Goal: Information Seeking & Learning: Compare options

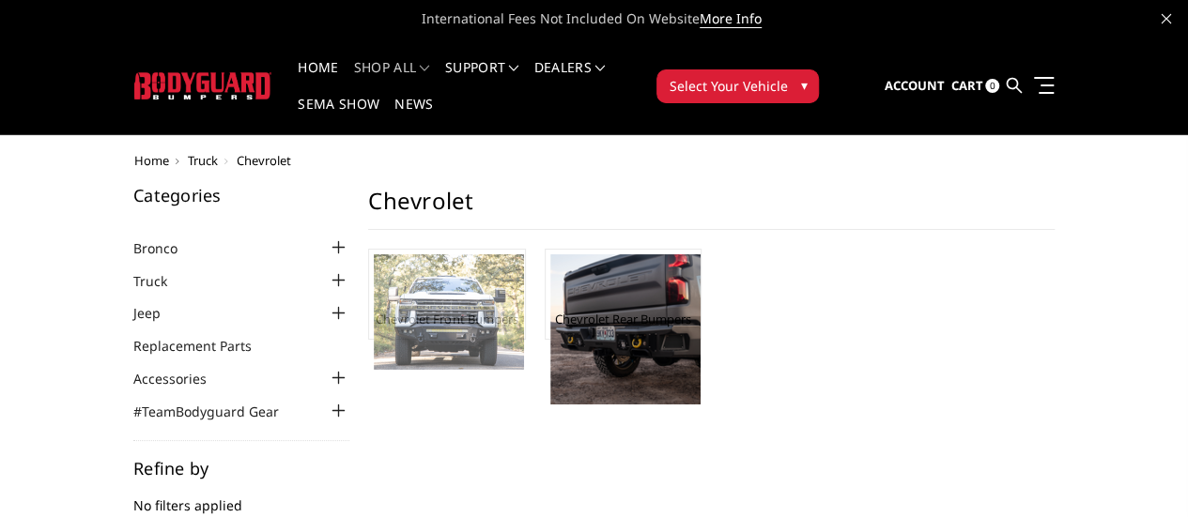
click at [374, 305] on img at bounding box center [449, 311] width 150 height 115
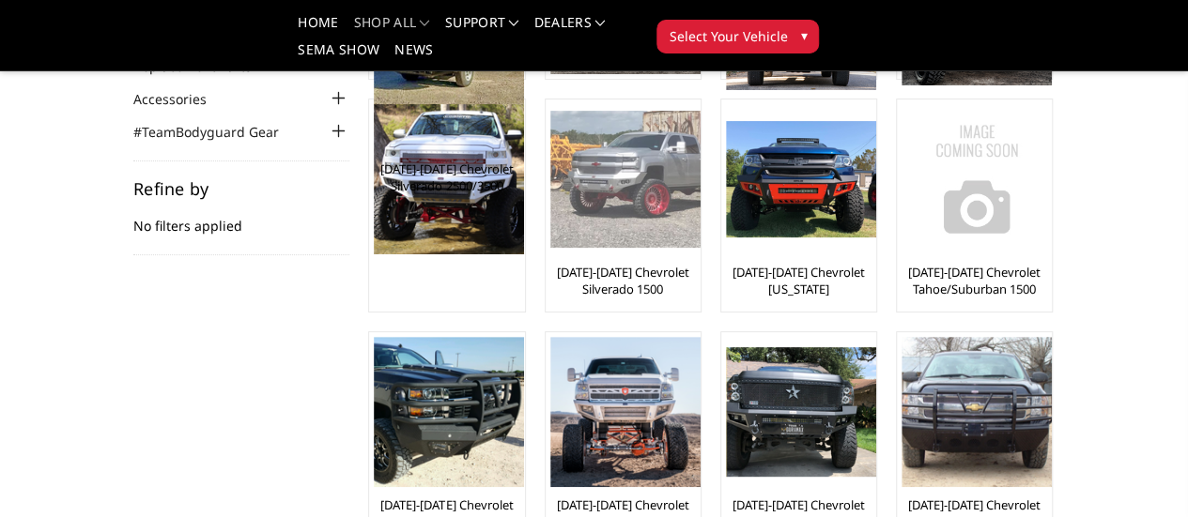
scroll to position [94, 0]
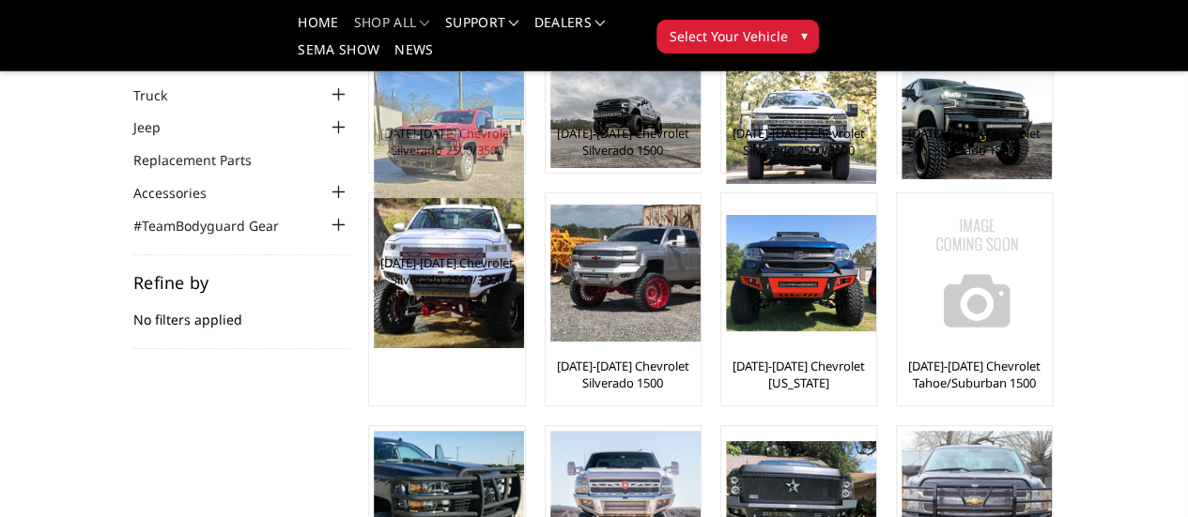
click at [374, 117] on img at bounding box center [449, 148] width 150 height 159
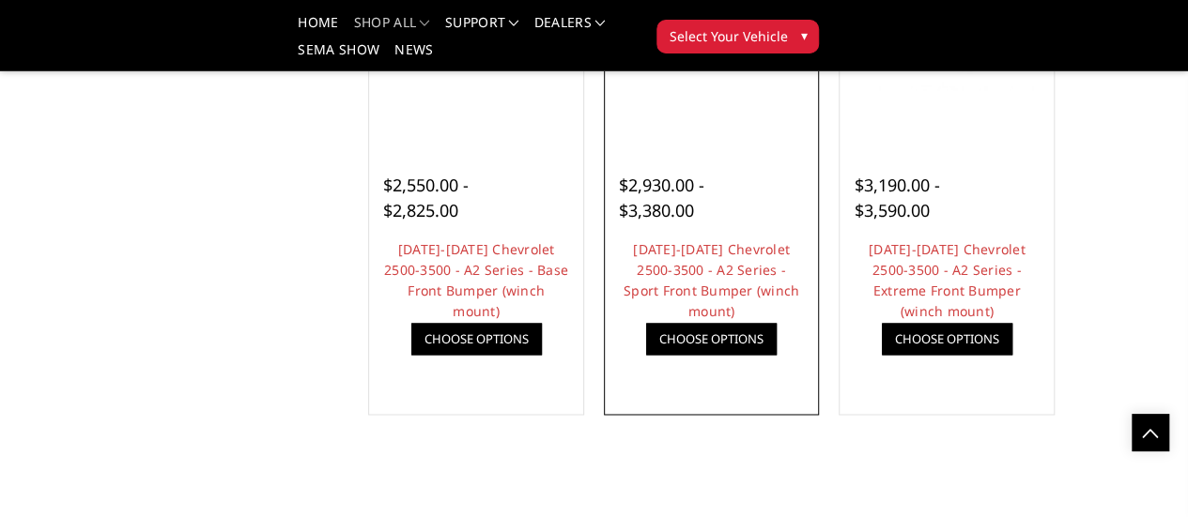
scroll to position [1220, 0]
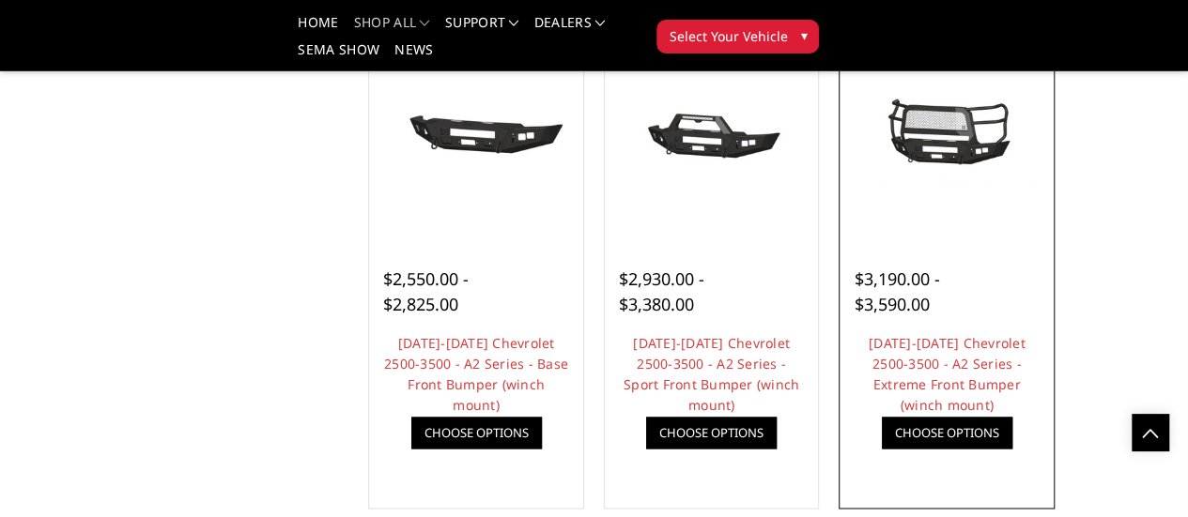
click at [1049, 238] on div at bounding box center [946, 136] width 205 height 205
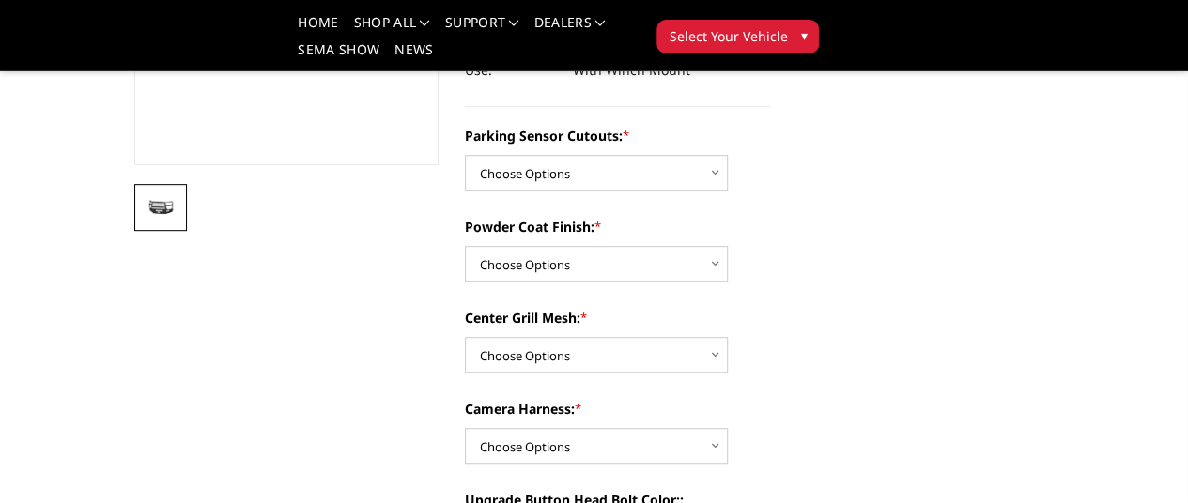
scroll to position [469, 0]
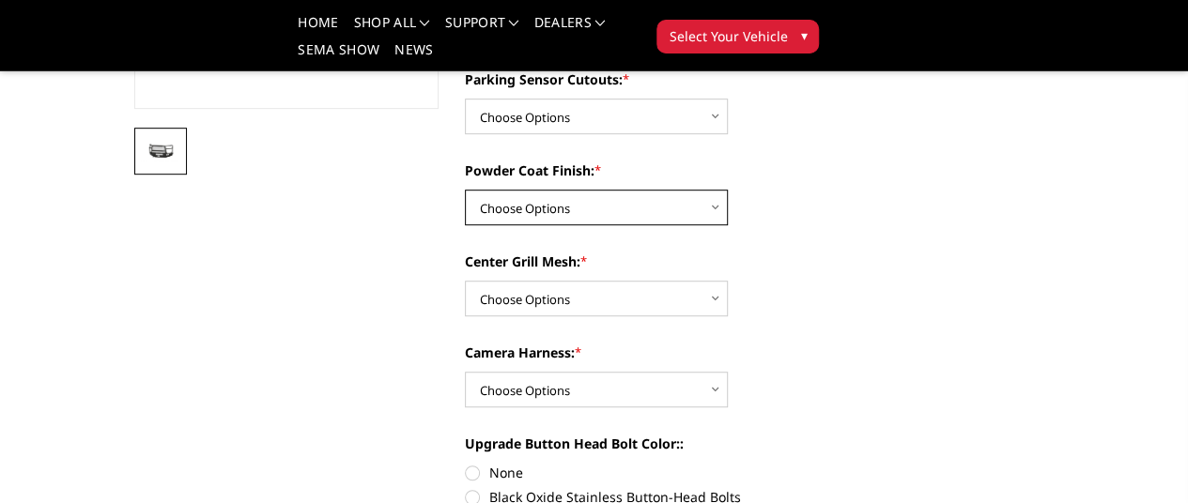
drag, startPoint x: 665, startPoint y: 163, endPoint x: 657, endPoint y: 171, distance: 10.6
click at [665, 190] on select "Choose Options Bare Metal Textured Black Powder Coat" at bounding box center [596, 208] width 263 height 36
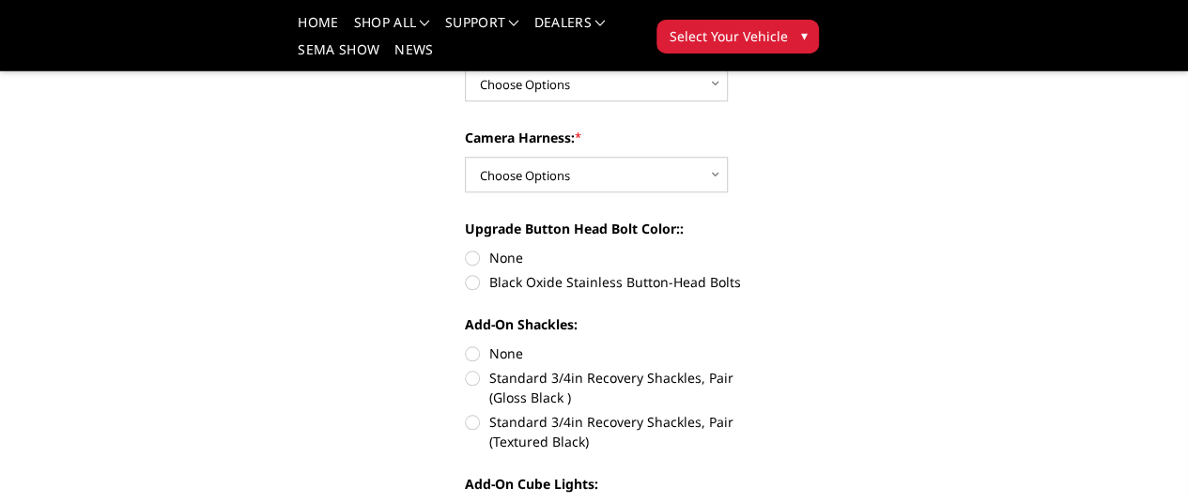
scroll to position [939, 0]
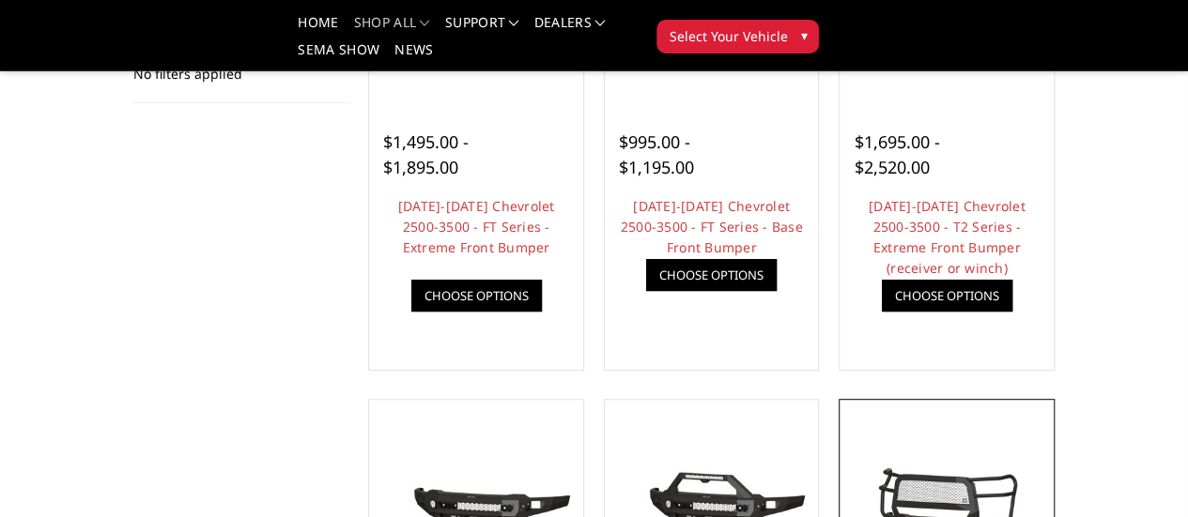
scroll to position [246, 0]
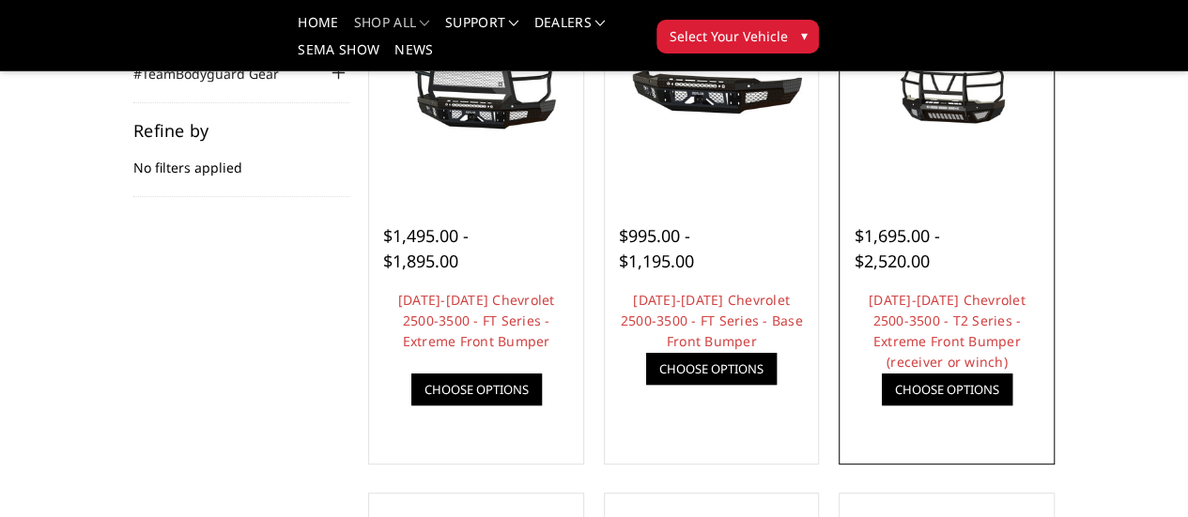
click at [995, 223] on div at bounding box center [946, 214] width 186 height 20
click at [961, 274] on div "$1,695.00 - $2,520.00" at bounding box center [907, 248] width 108 height 51
click at [0, 0] on img at bounding box center [0, 0] width 0 height 0
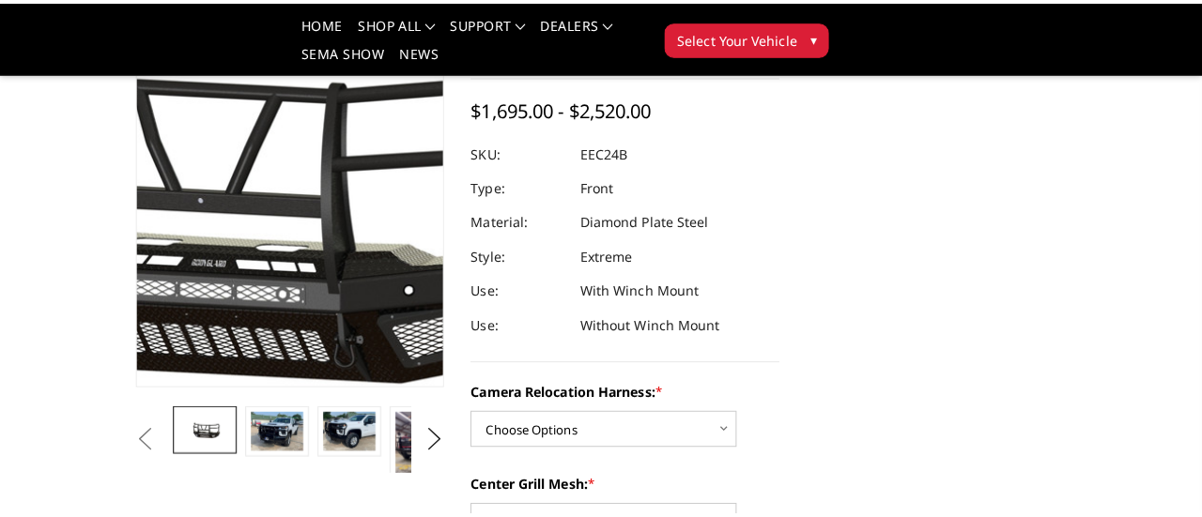
scroll to position [94, 0]
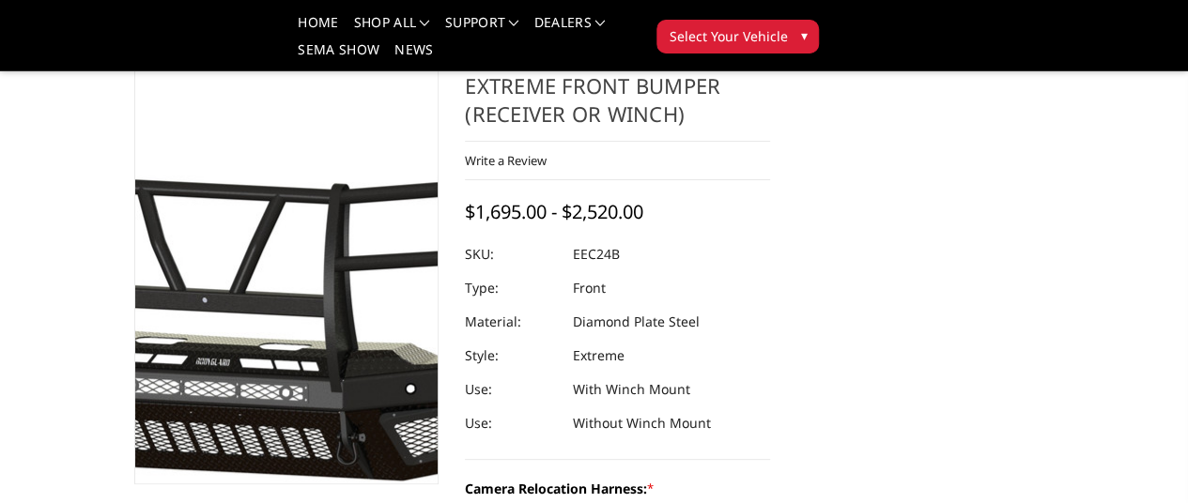
click at [282, 299] on img at bounding box center [233, 298] width 1202 height 562
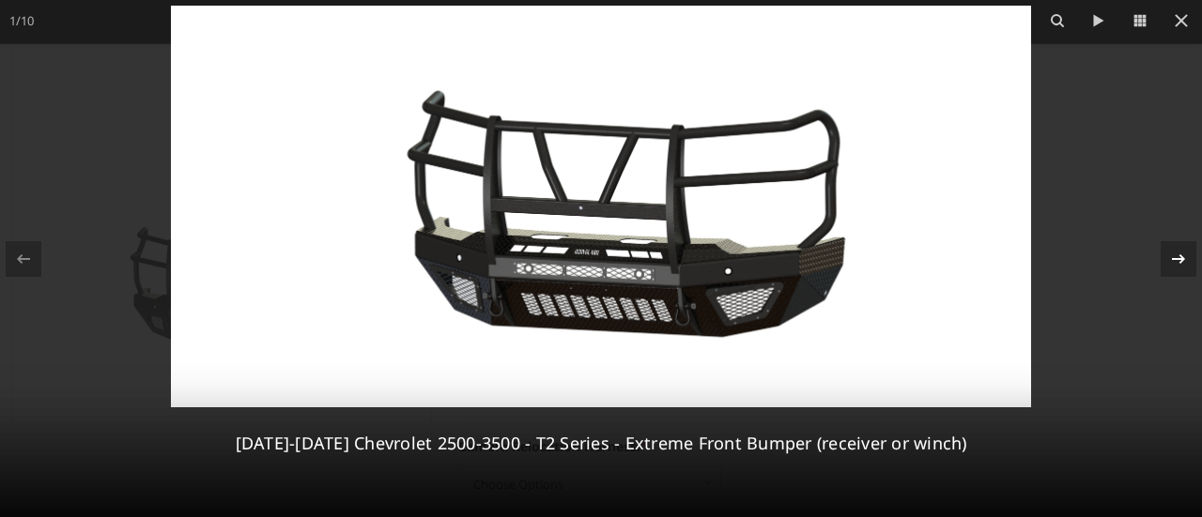
click at [1178, 253] on icon at bounding box center [1178, 259] width 23 height 23
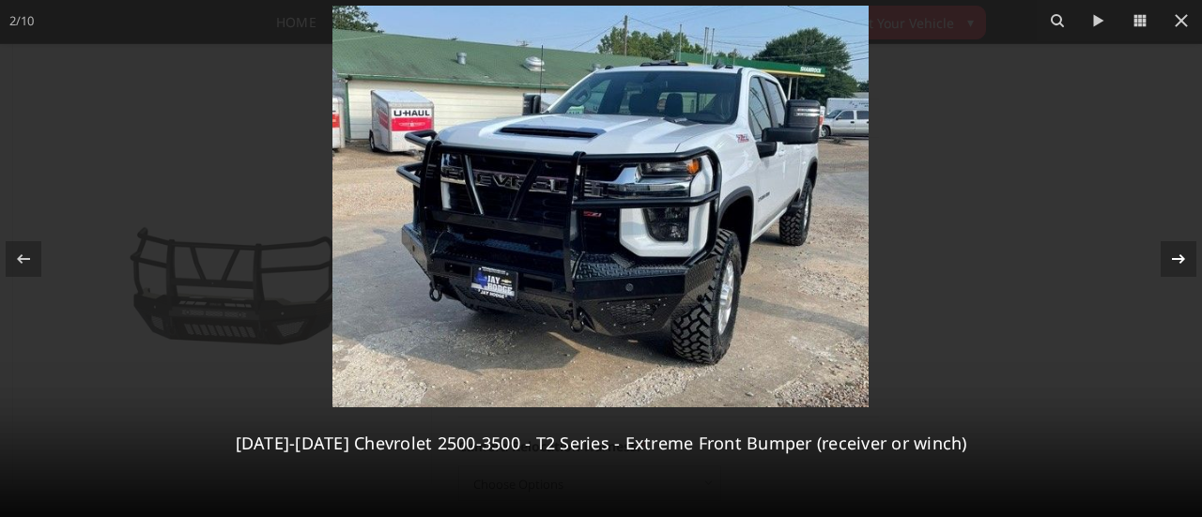
click at [1178, 253] on icon at bounding box center [1178, 259] width 23 height 23
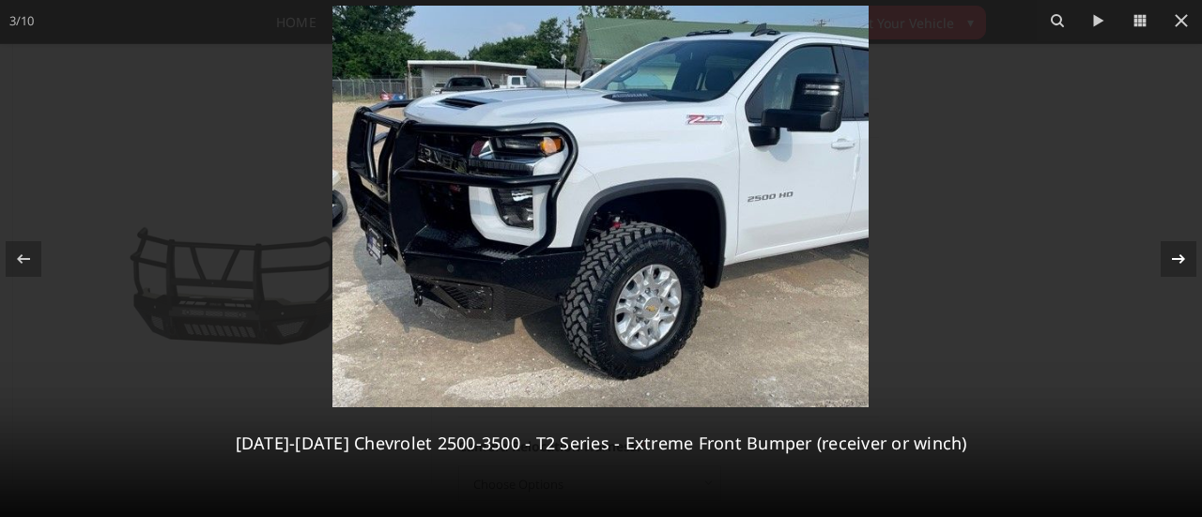
click at [1178, 253] on icon at bounding box center [1178, 259] width 23 height 23
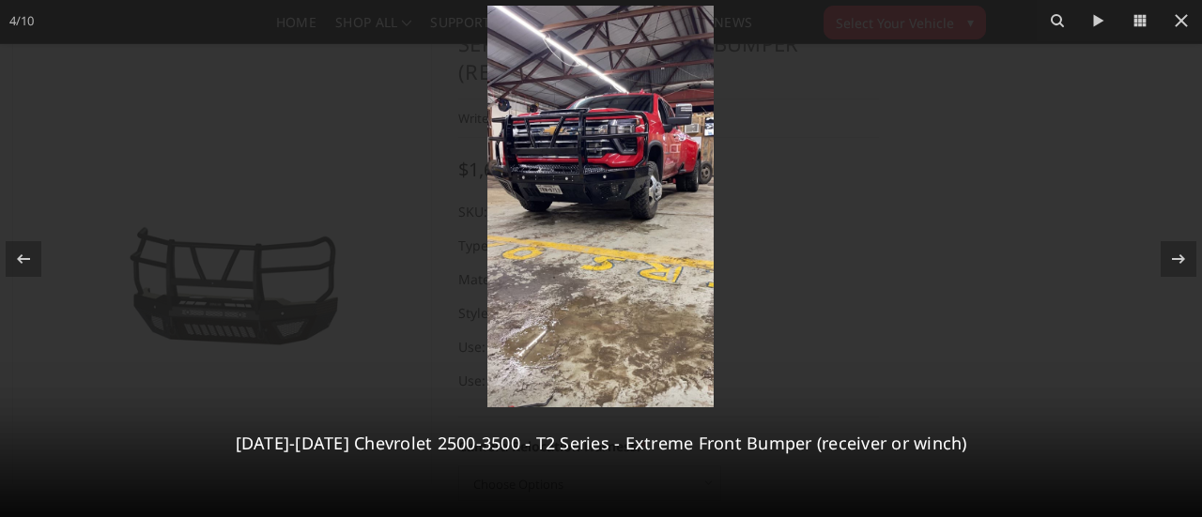
click at [596, 183] on img at bounding box center [600, 207] width 226 height 402
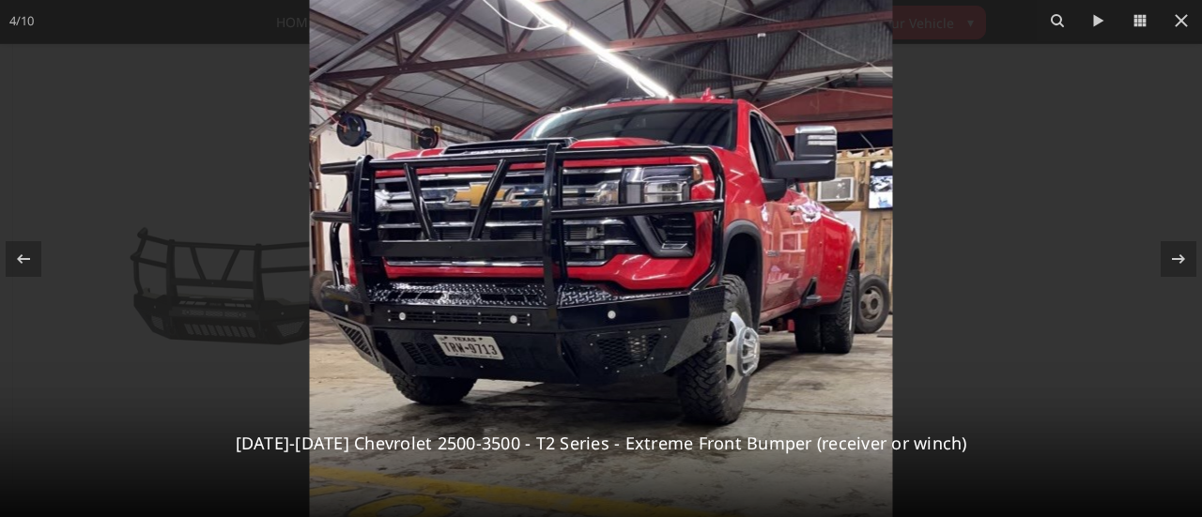
drag, startPoint x: 693, startPoint y: 170, endPoint x: 711, endPoint y: 300, distance: 131.7
click at [711, 300] on img at bounding box center [601, 391] width 583 height 1036
click at [1187, 273] on div at bounding box center [1178, 259] width 36 height 36
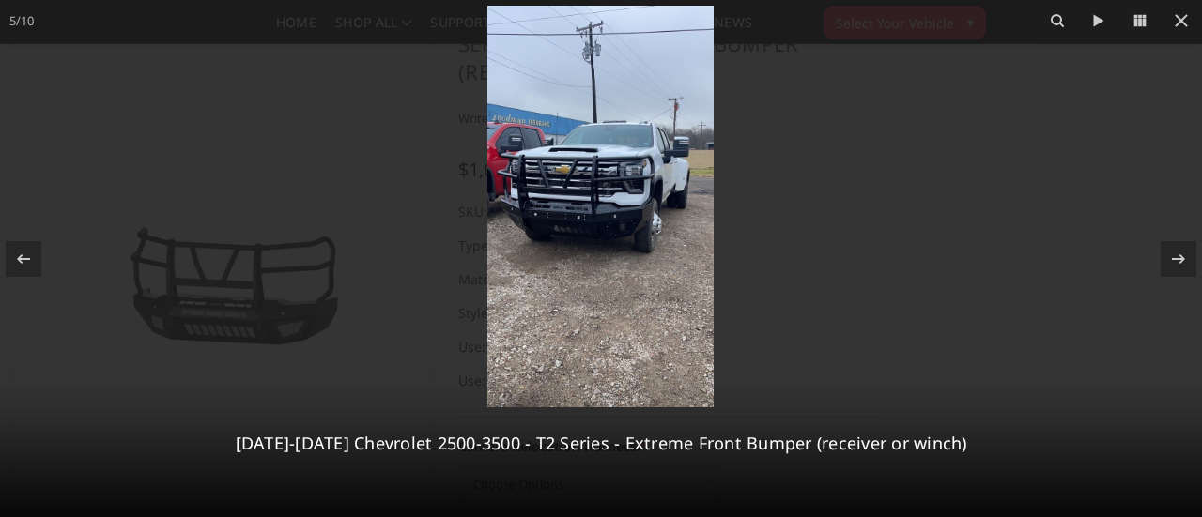
click at [564, 217] on img at bounding box center [600, 207] width 226 height 402
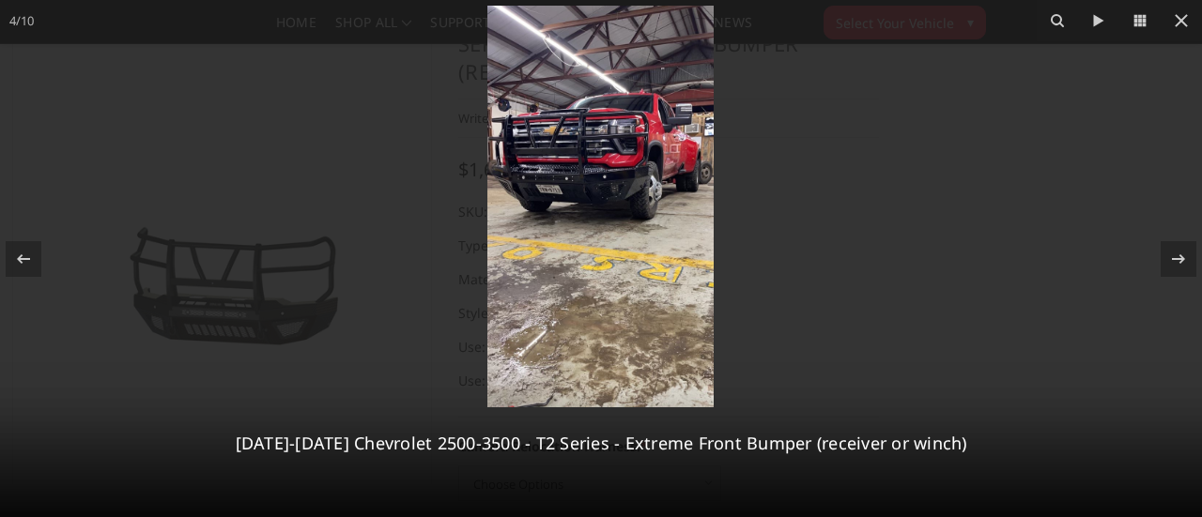
click at [620, 179] on img at bounding box center [600, 207] width 226 height 402
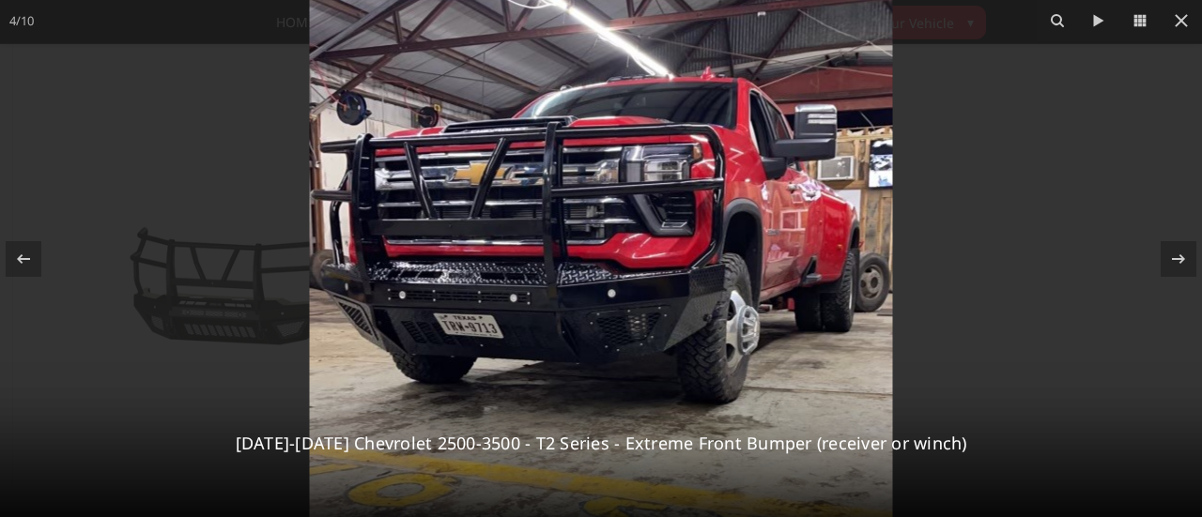
drag, startPoint x: 626, startPoint y: 134, endPoint x: 679, endPoint y: 254, distance: 131.2
click at [679, 254] on img at bounding box center [601, 370] width 583 height 1036
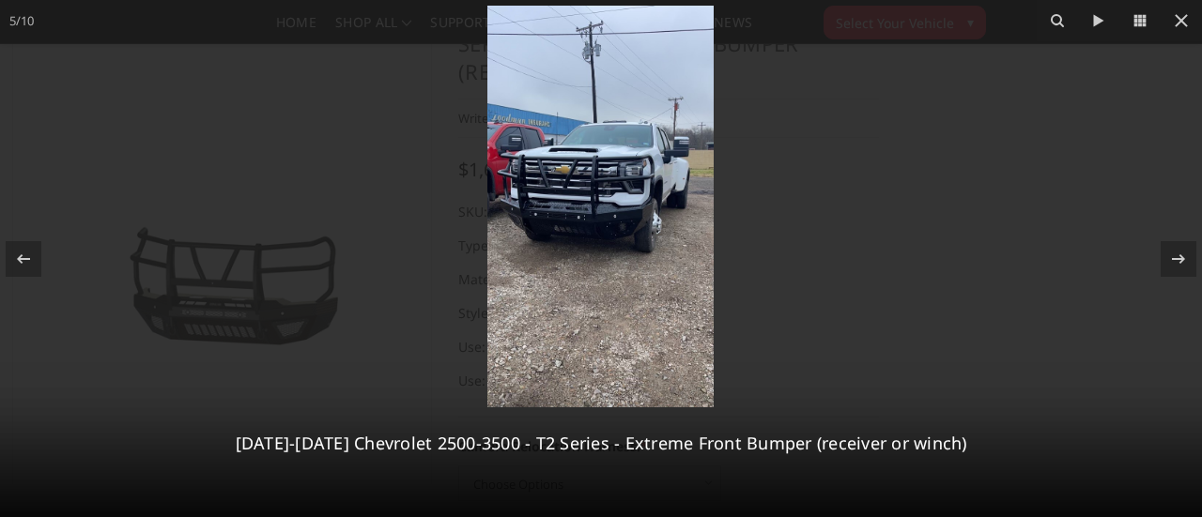
click at [628, 230] on img at bounding box center [600, 207] width 226 height 402
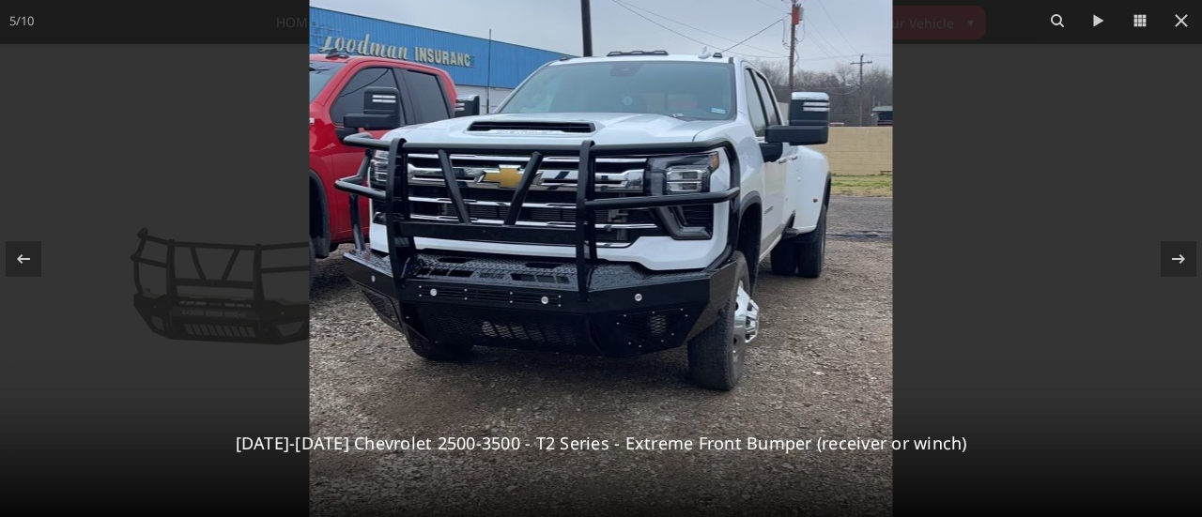
drag, startPoint x: 575, startPoint y: 201, endPoint x: 610, endPoint y: 299, distance: 103.9
click at [610, 299] on img at bounding box center [601, 272] width 583 height 1036
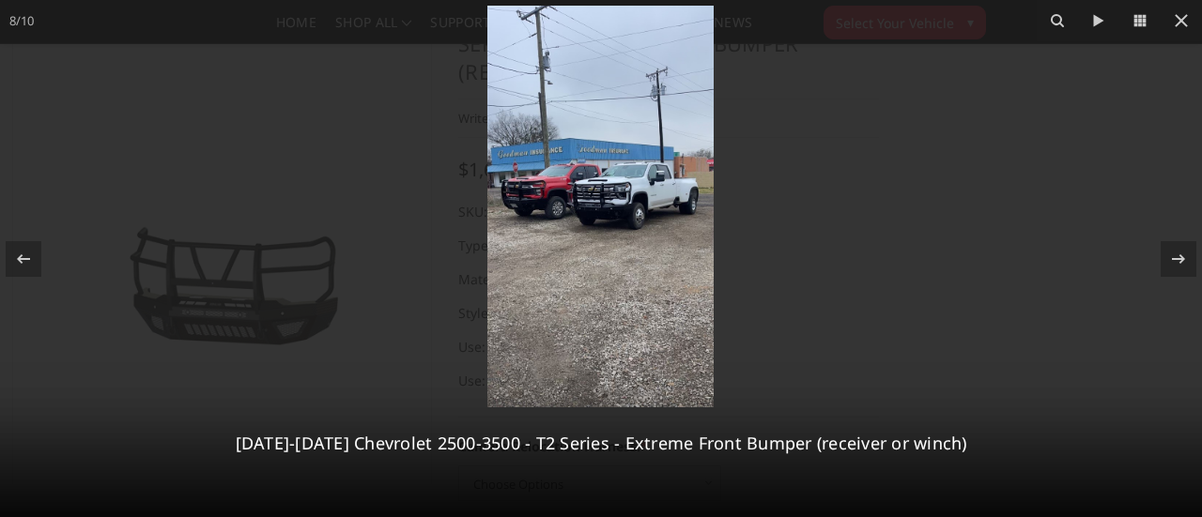
click at [618, 209] on img at bounding box center [600, 207] width 226 height 402
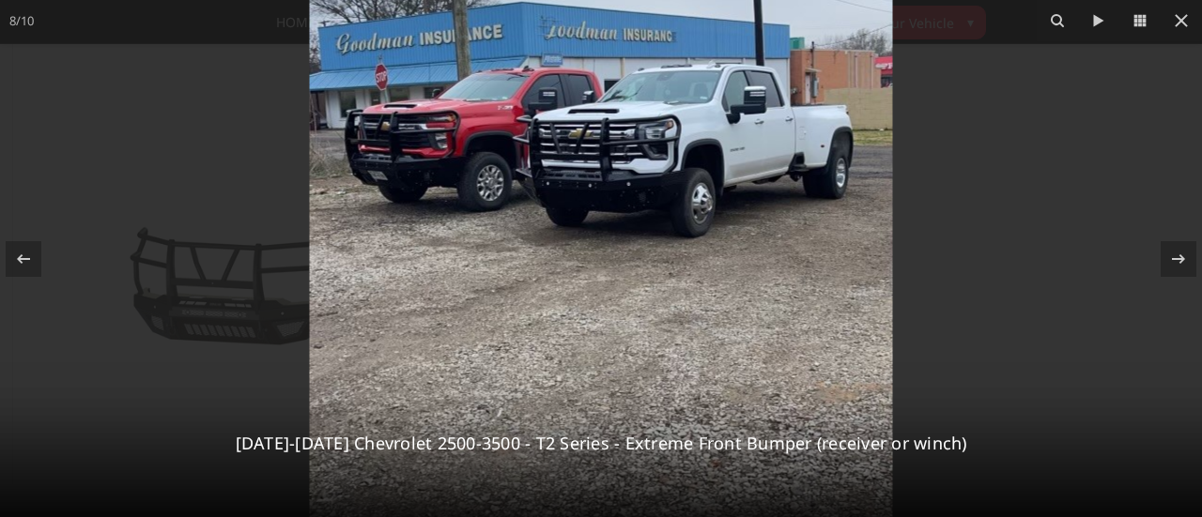
drag, startPoint x: 757, startPoint y: 221, endPoint x: 656, endPoint y: 196, distance: 103.4
click at [656, 196] on img at bounding box center [601, 178] width 583 height 1036
drag, startPoint x: 653, startPoint y: 198, endPoint x: 670, endPoint y: 192, distance: 18.1
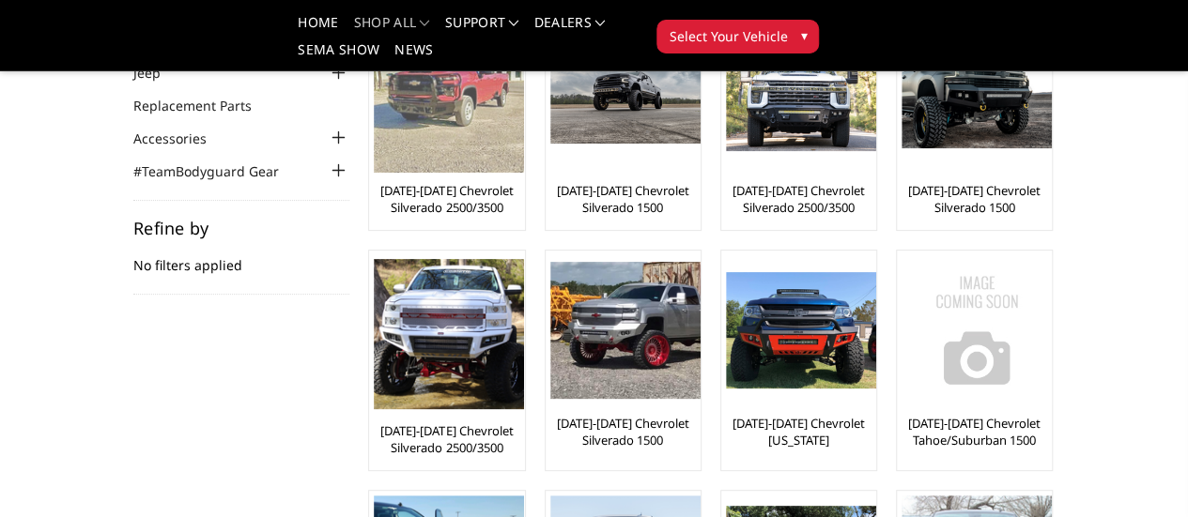
click at [374, 176] on div "[DATE]-[DATE] Chevrolet Silverado 2500/3500" at bounding box center [447, 119] width 146 height 211
click at [374, 201] on link "[DATE]-[DATE] Chevrolet Silverado 2500/3500" at bounding box center [447, 199] width 146 height 34
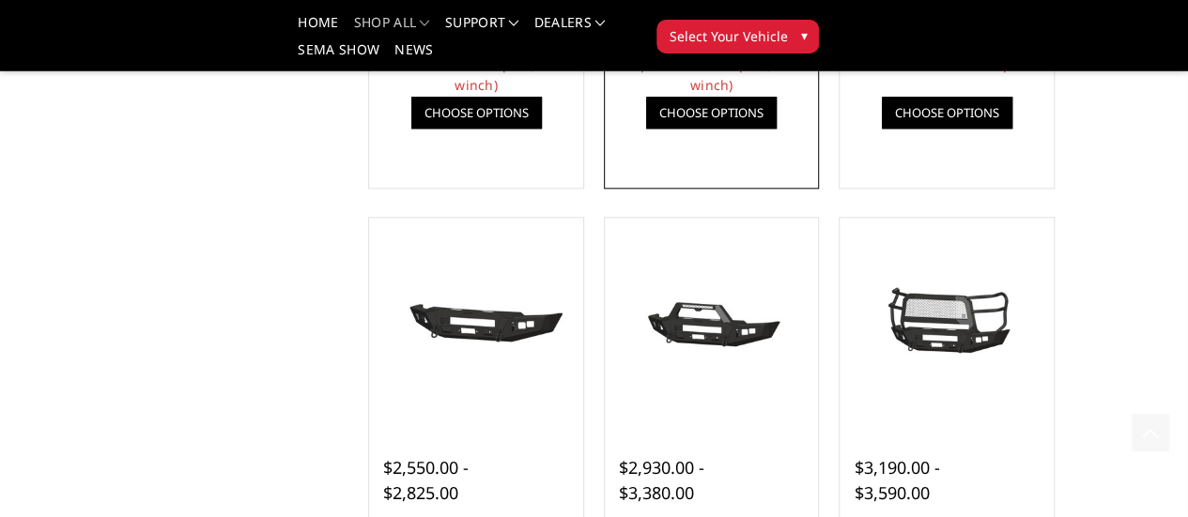
scroll to position [1033, 0]
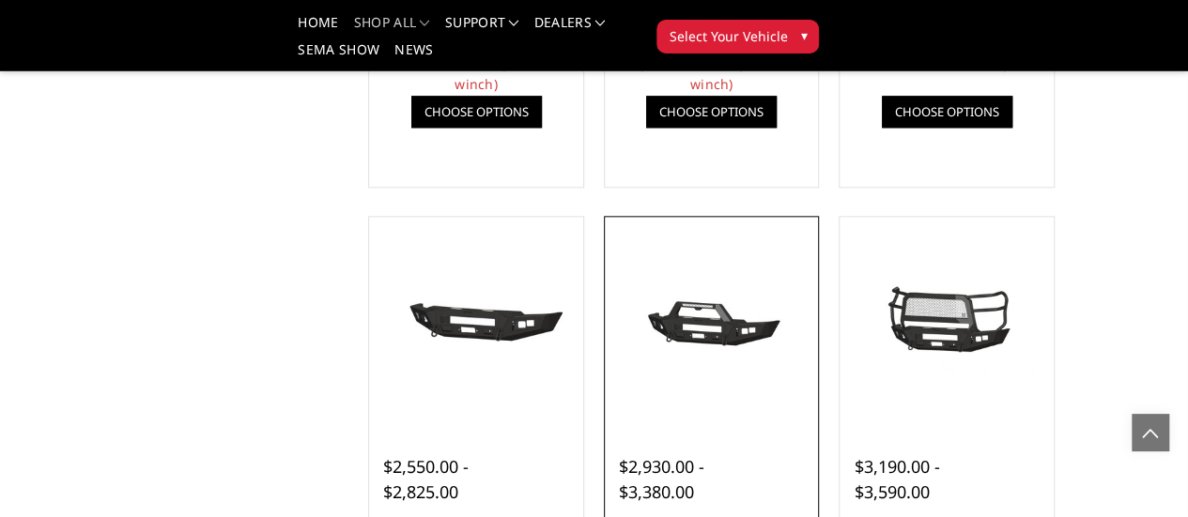
drag, startPoint x: 792, startPoint y: 293, endPoint x: 742, endPoint y: 273, distance: 54.4
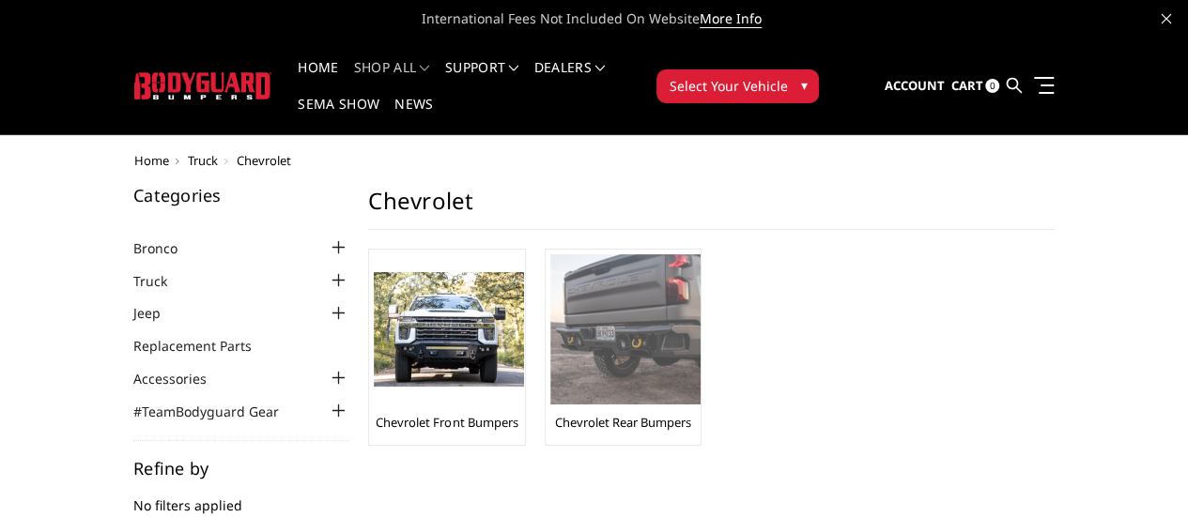
click at [550, 318] on img at bounding box center [625, 329] width 150 height 150
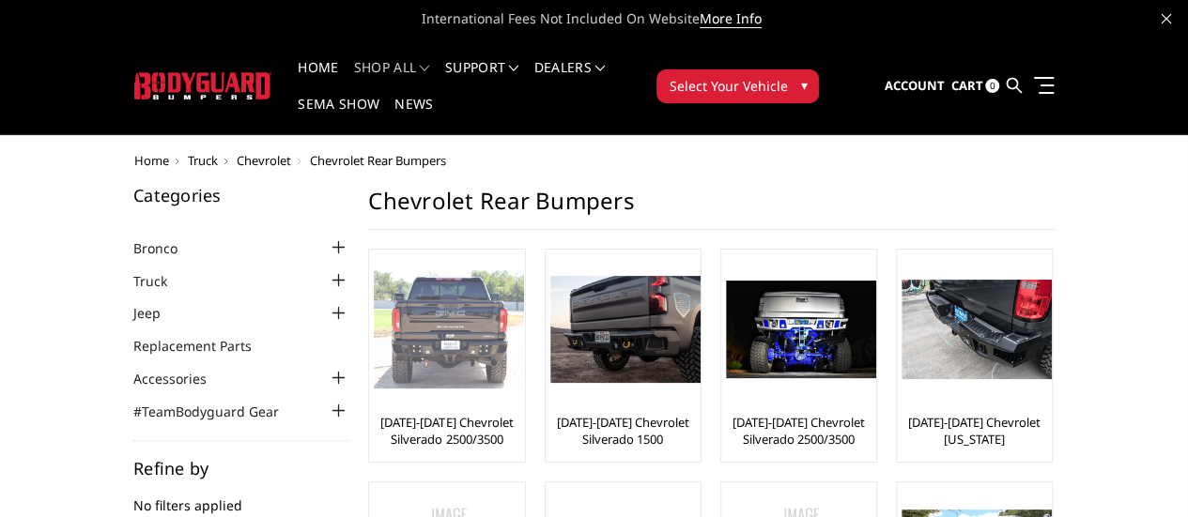
click at [374, 323] on img at bounding box center [449, 329] width 150 height 118
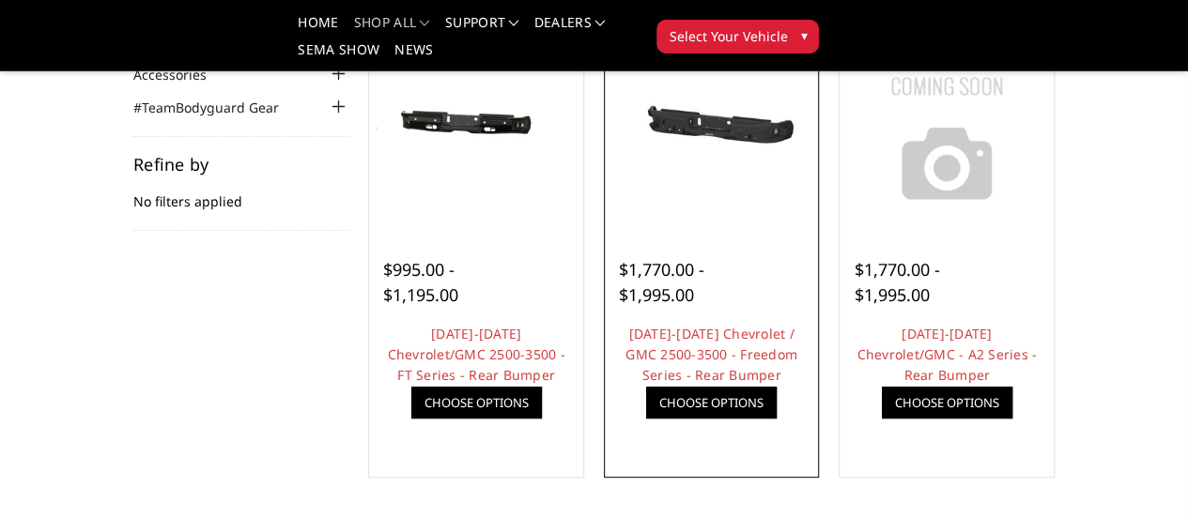
scroll to position [188, 0]
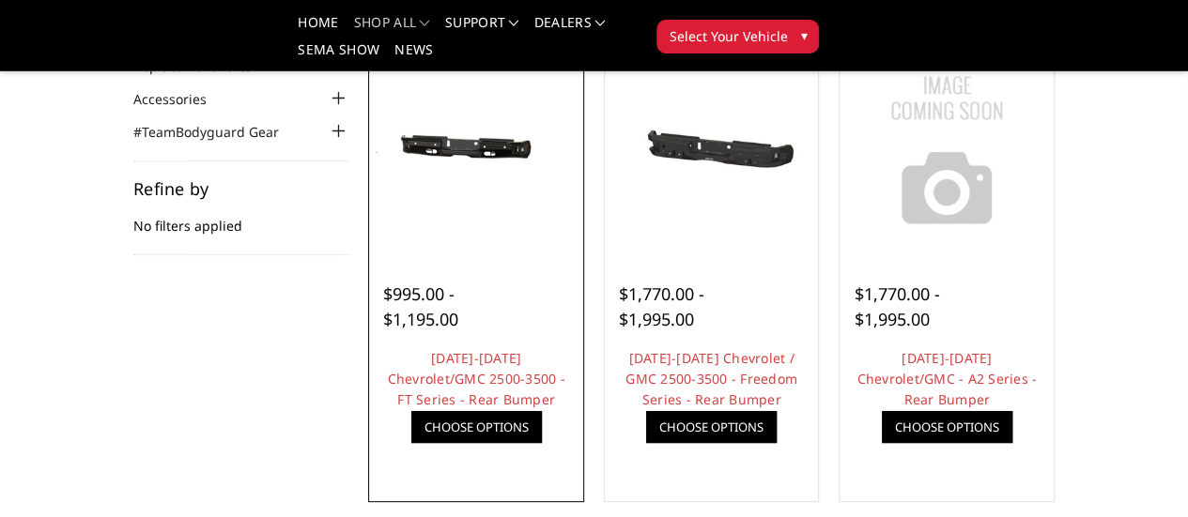
click at [0, 0] on img at bounding box center [0, 0] width 0 height 0
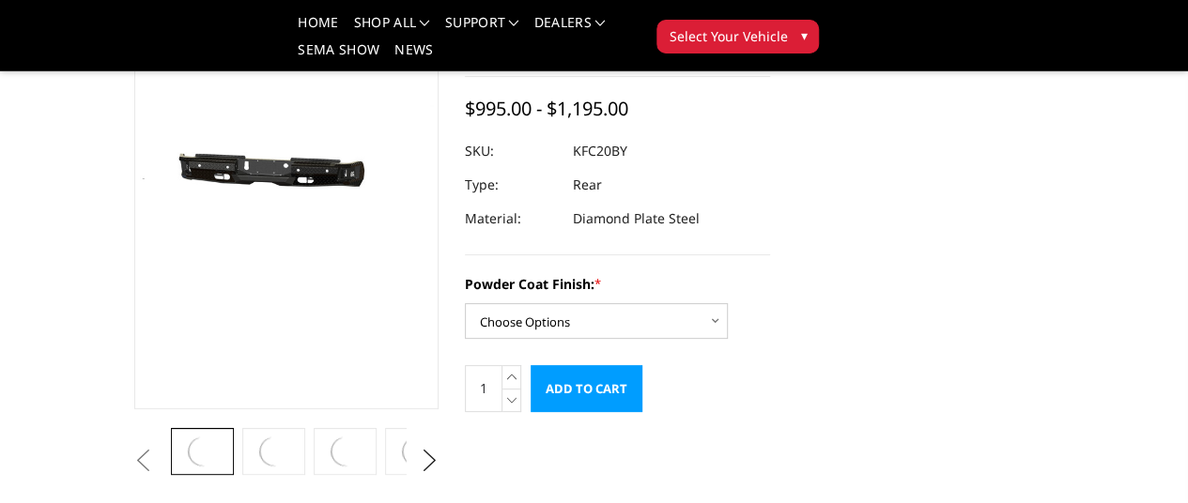
scroll to position [188, 0]
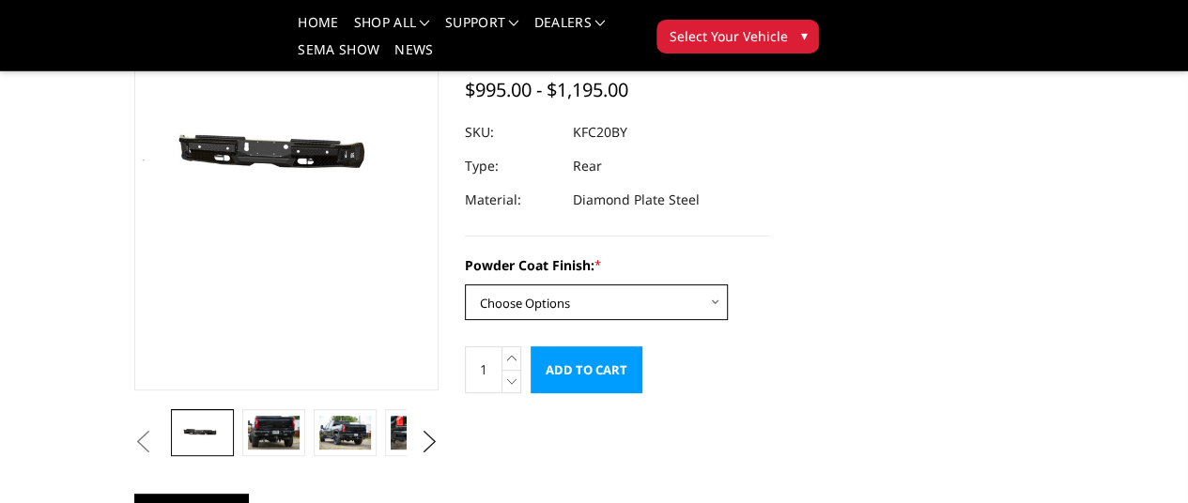
click at [633, 284] on select "Choose Options Bare Metal Gloss Black Powder Coat Textured Black Powder Coat" at bounding box center [596, 302] width 263 height 36
select select "3418"
click at [465, 284] on select "Choose Options Bare Metal Gloss Black Powder Coat Textured Black Powder Coat" at bounding box center [596, 302] width 263 height 36
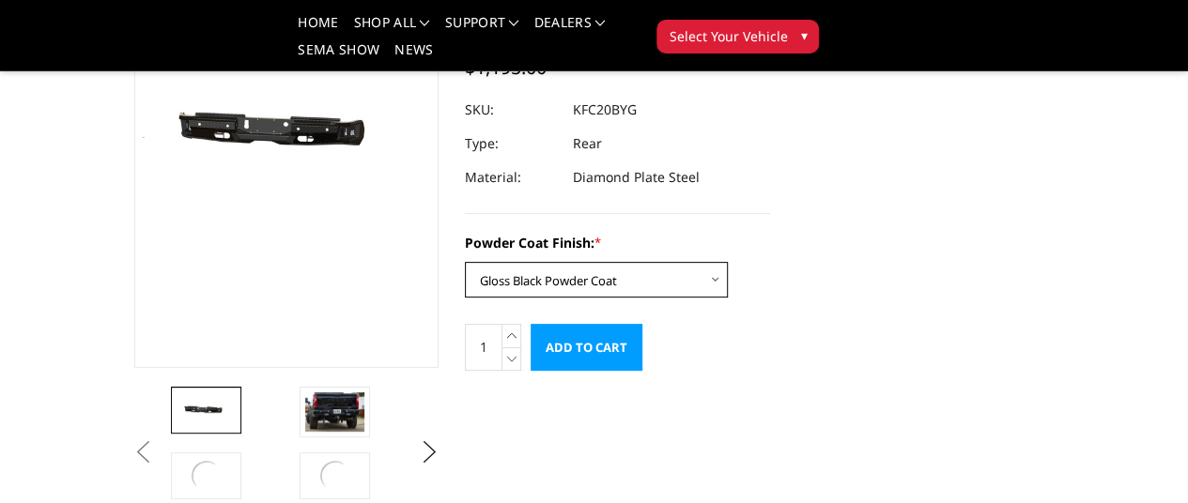
scroll to position [469, 0]
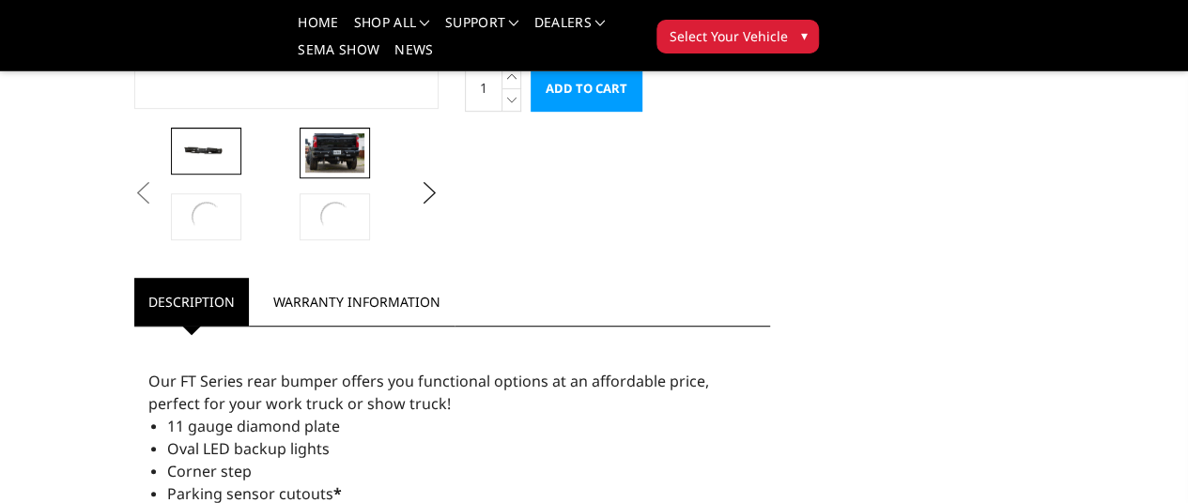
click at [305, 173] on img at bounding box center [334, 152] width 59 height 39
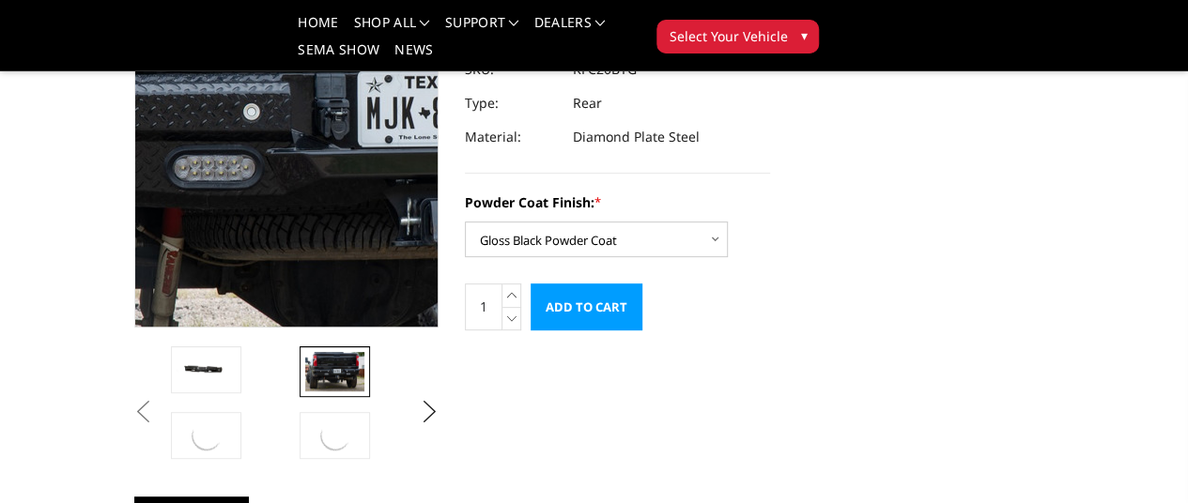
scroll to position [242, 0]
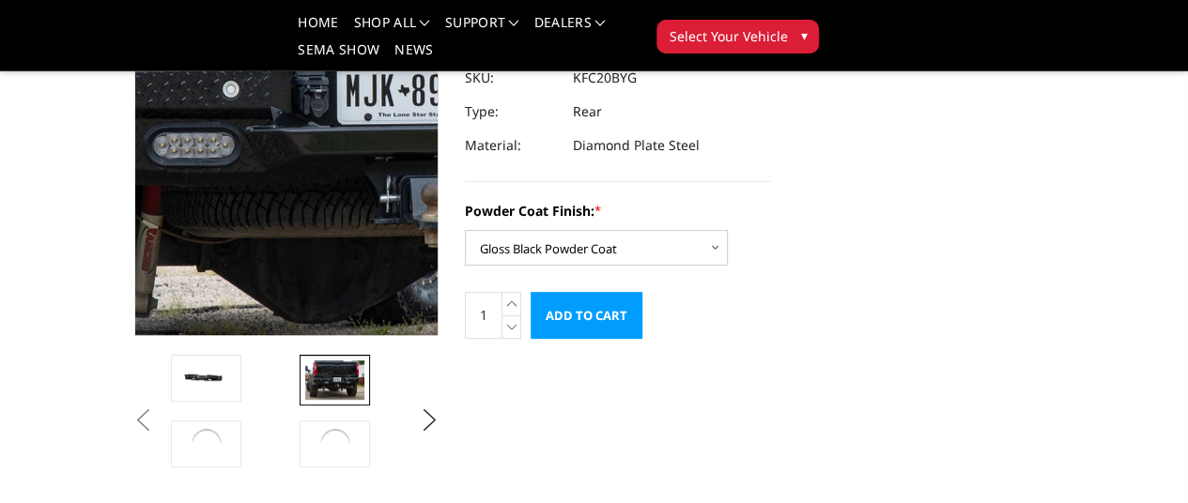
click at [214, 251] on img at bounding box center [364, 99] width 1202 height 801
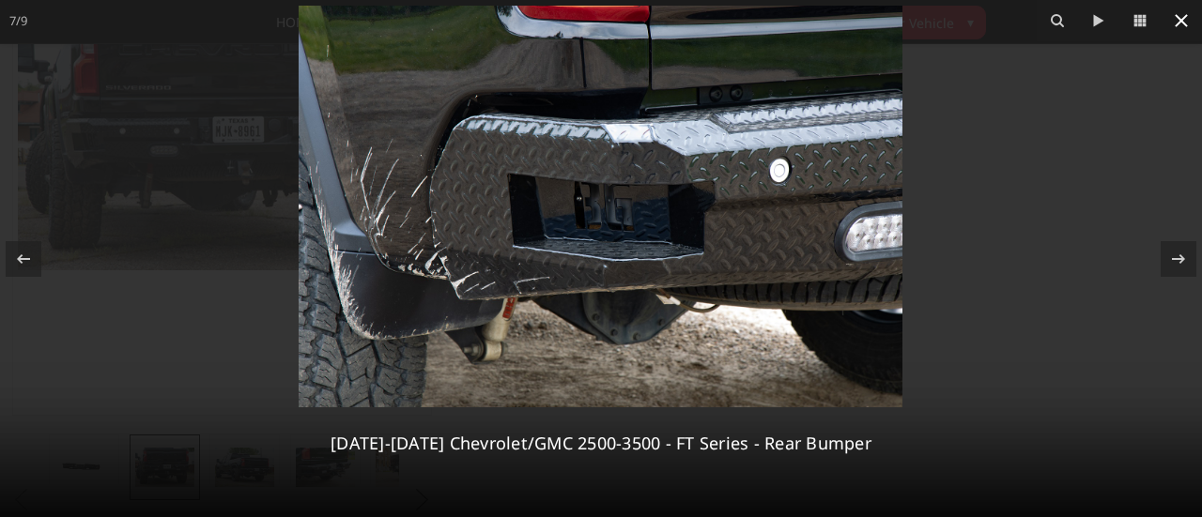
click at [1170, 12] on icon at bounding box center [1181, 20] width 23 height 23
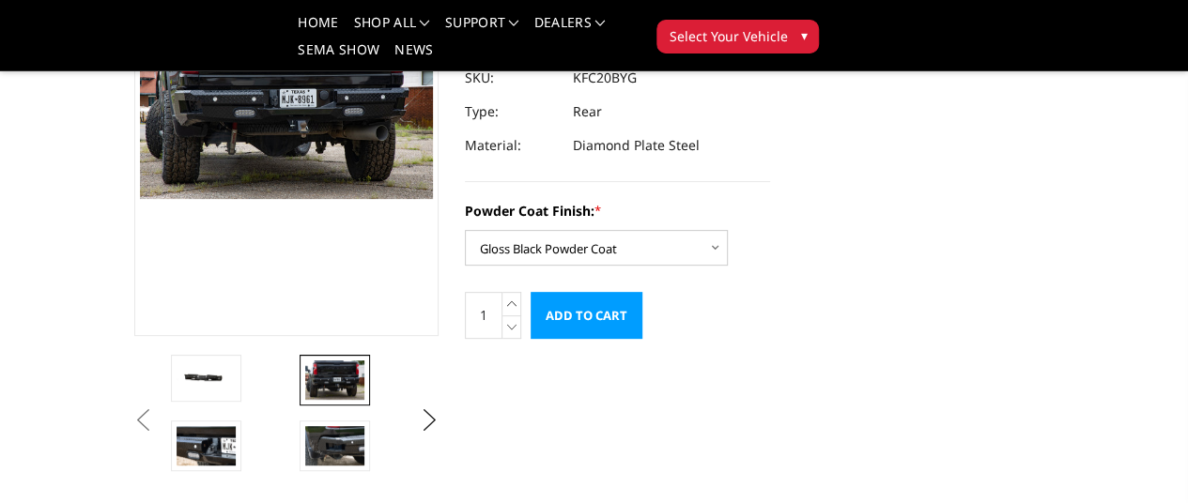
scroll to position [0, 287]
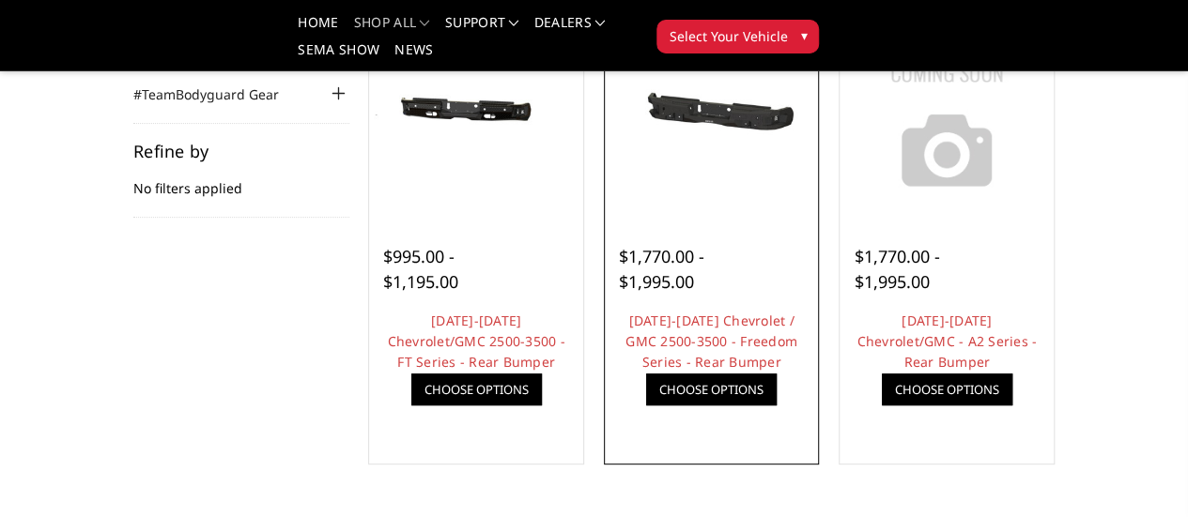
click at [0, 0] on link "Quick view" at bounding box center [0, 0] width 0 height 0
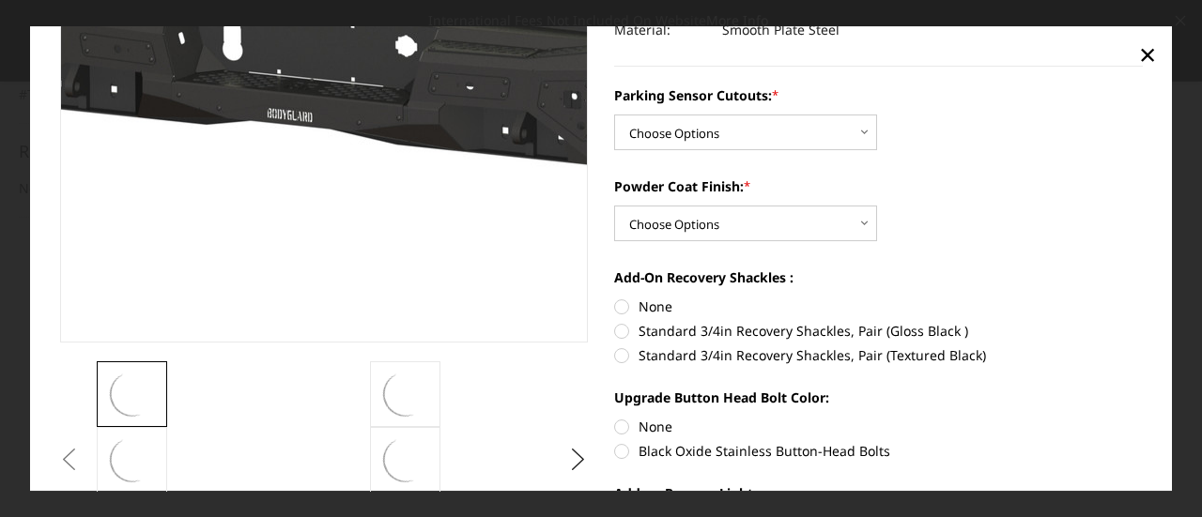
scroll to position [282, 0]
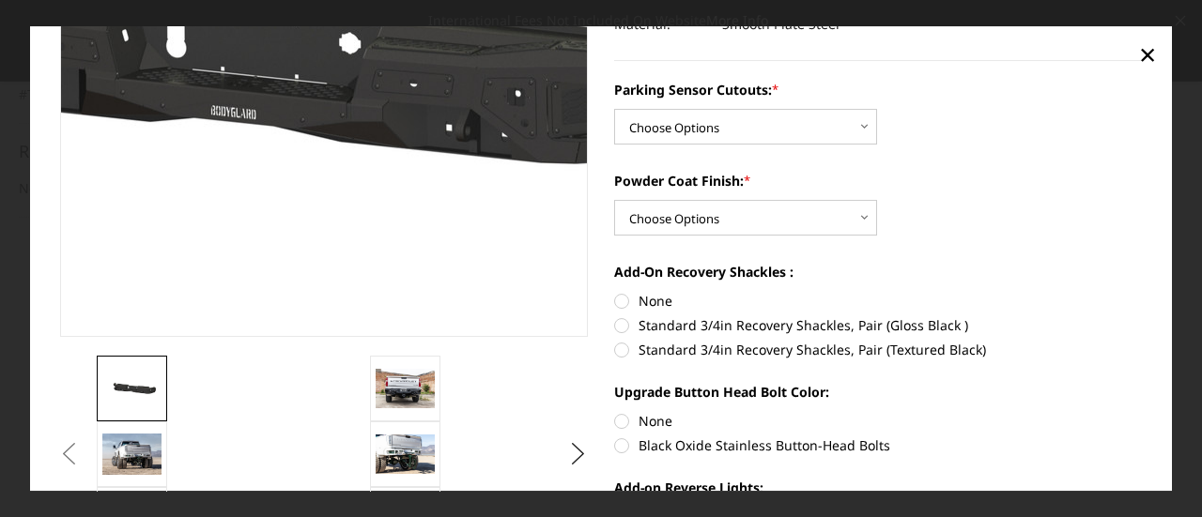
click at [376, 127] on img at bounding box center [249, 60] width 1202 height 572
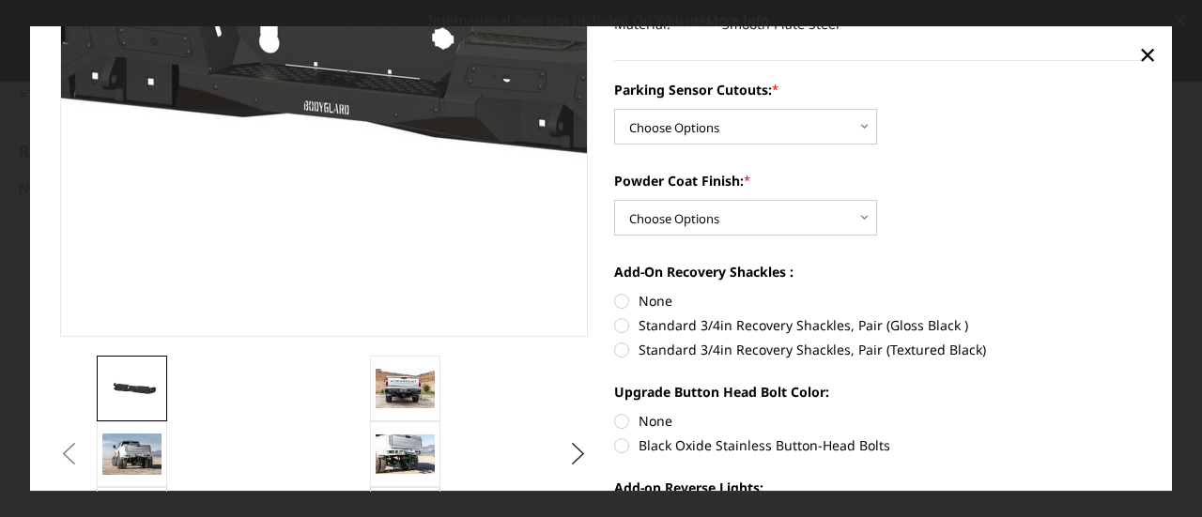
click at [304, 132] on img at bounding box center [342, 55] width 1202 height 572
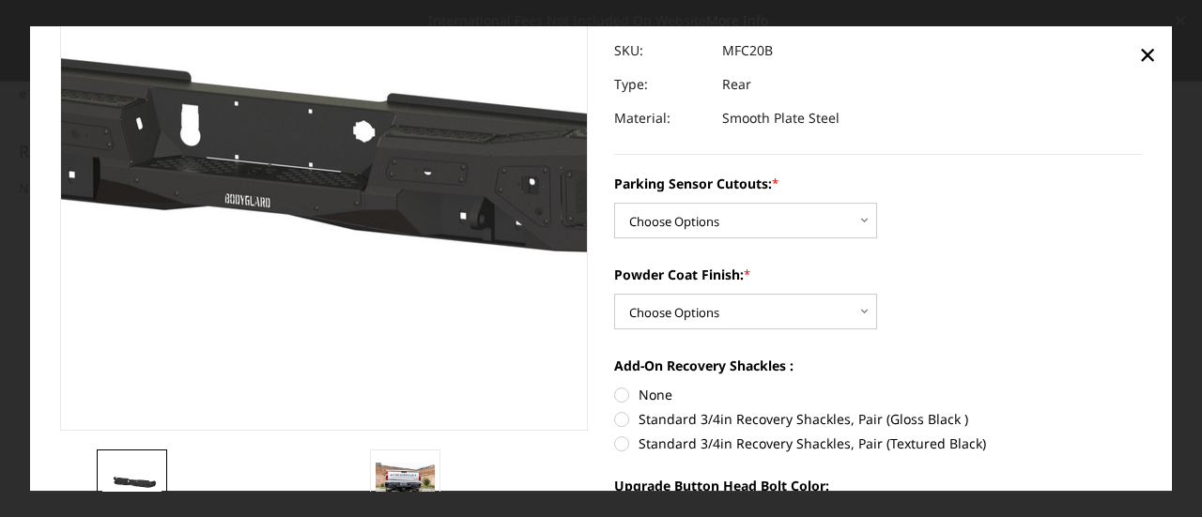
click at [355, 206] on img at bounding box center [263, 148] width 1202 height 572
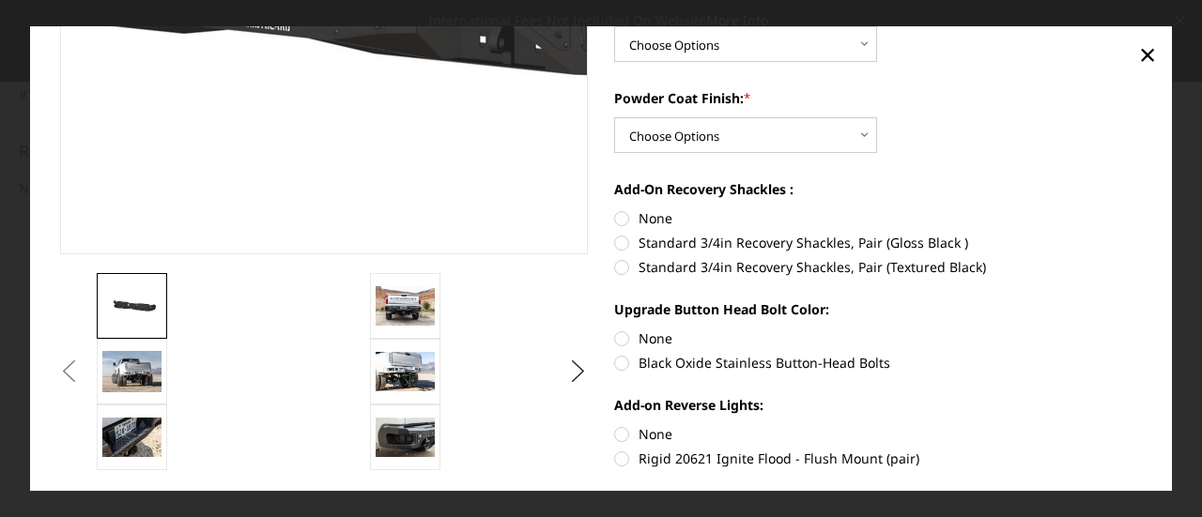
scroll to position [376, 0]
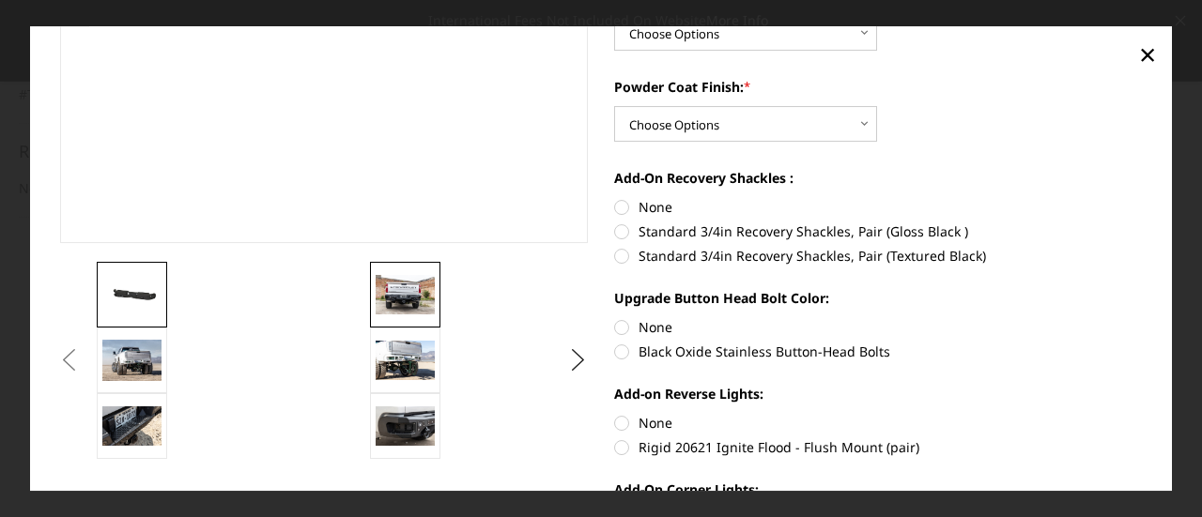
click at [411, 308] on img at bounding box center [405, 294] width 59 height 39
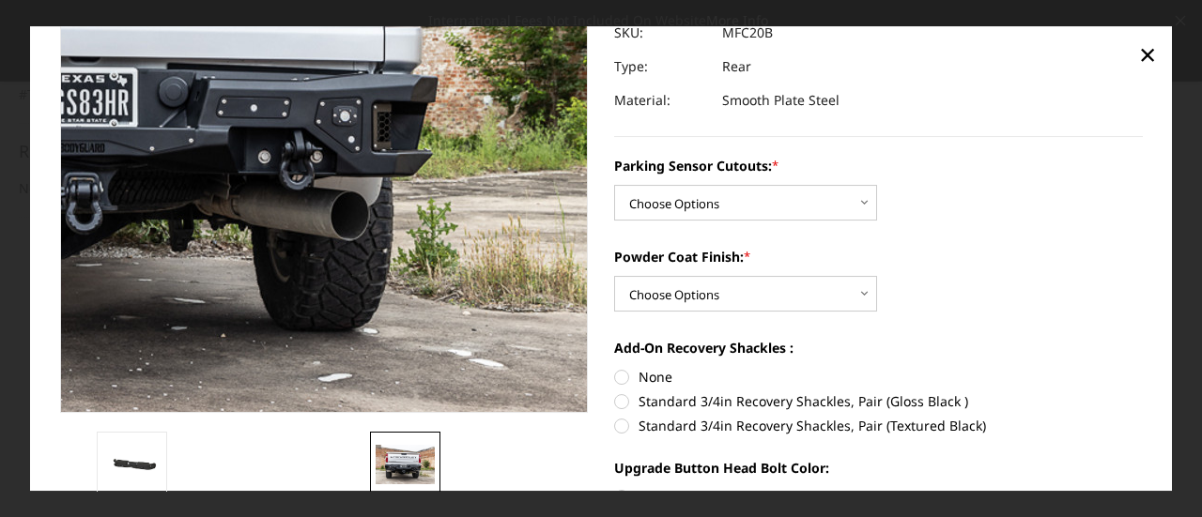
scroll to position [143, 0]
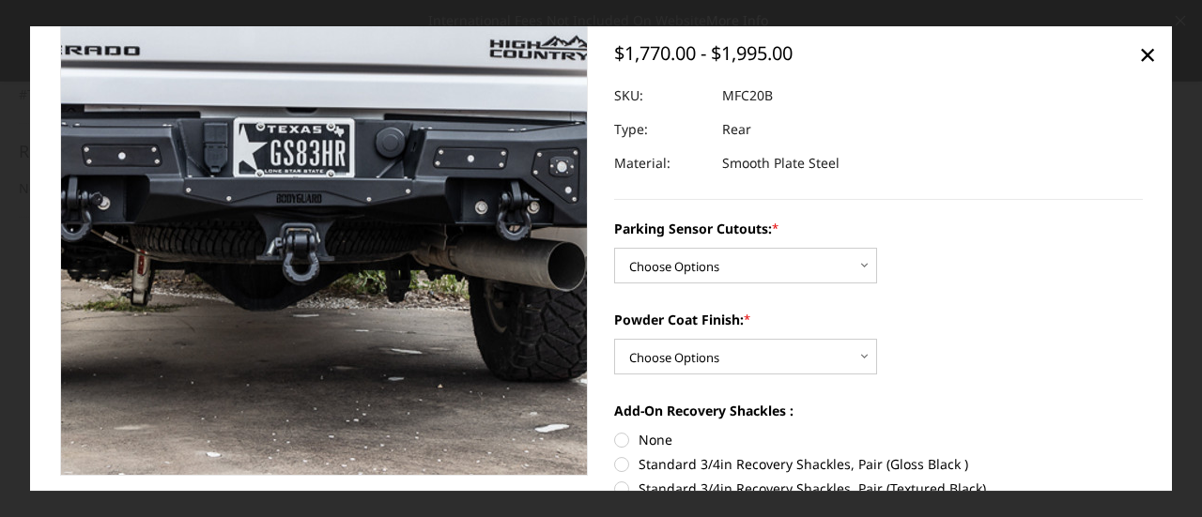
click at [315, 207] on img at bounding box center [327, 110] width 1202 height 802
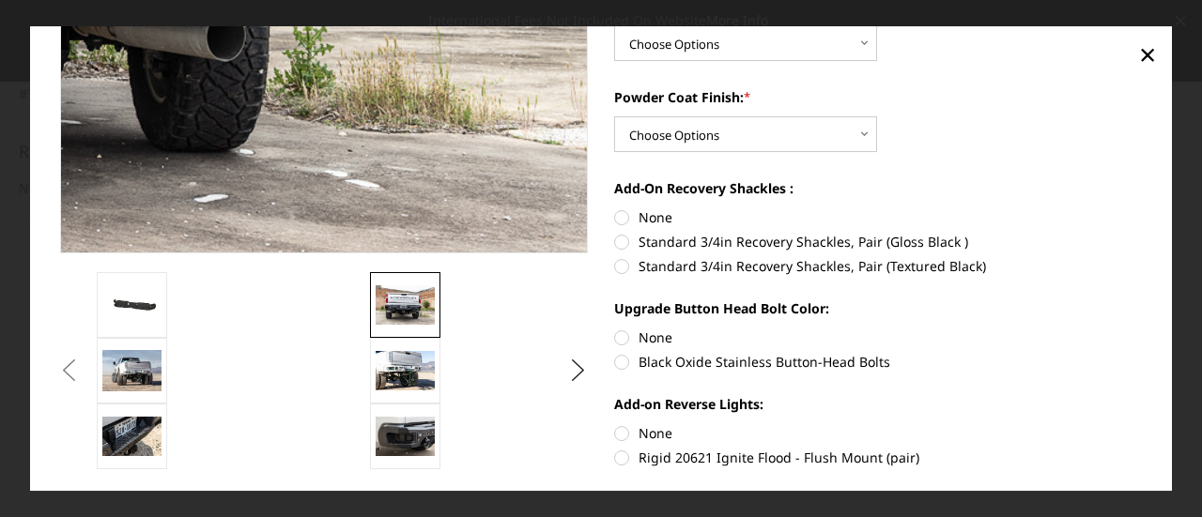
scroll to position [376, 0]
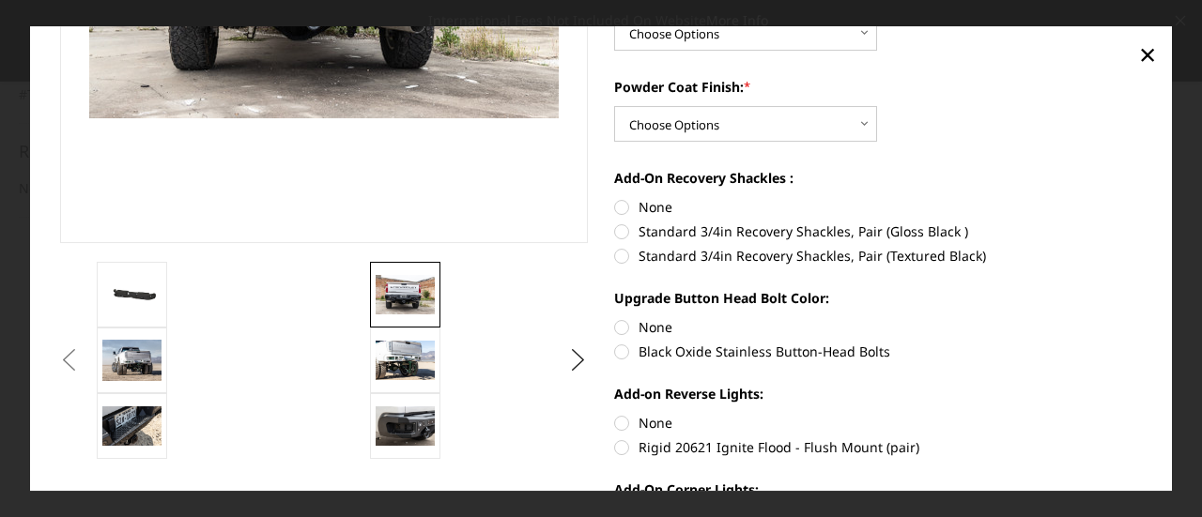
click at [84, 360] on button "Previous" at bounding box center [69, 360] width 28 height 28
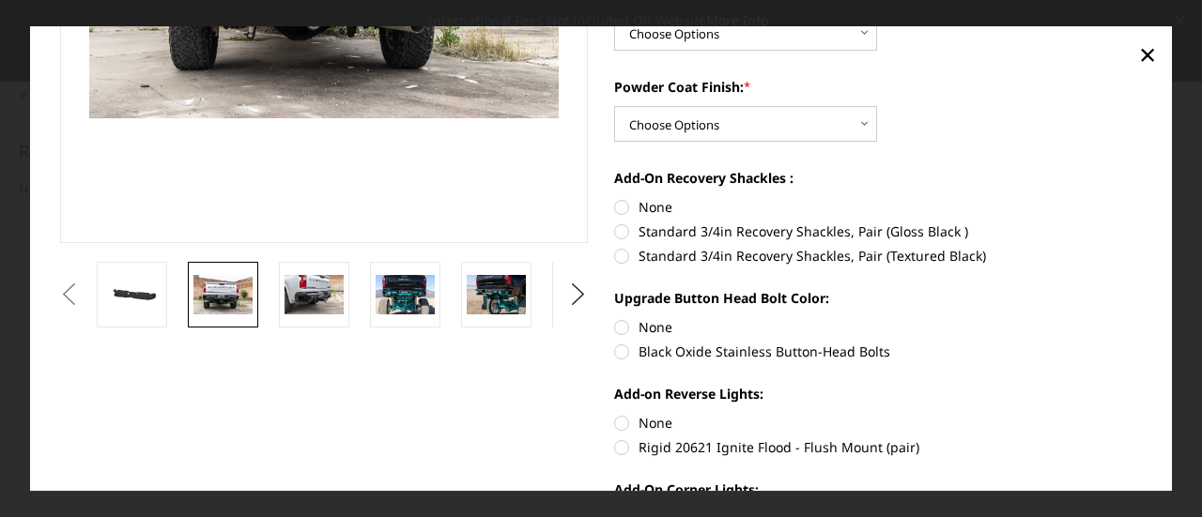
click at [222, 295] on img at bounding box center [222, 294] width 59 height 39
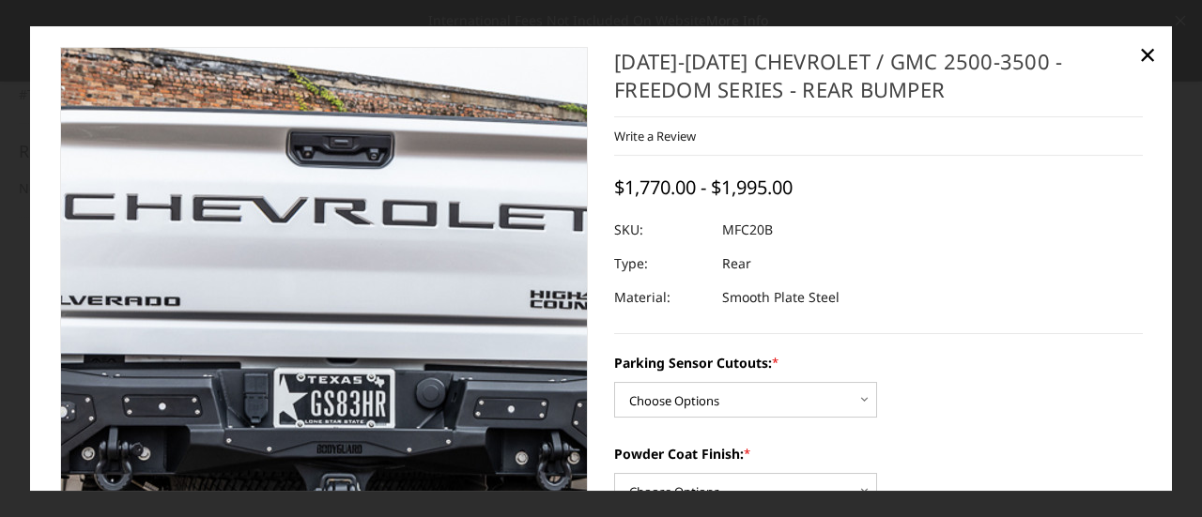
scroll to position [0, 0]
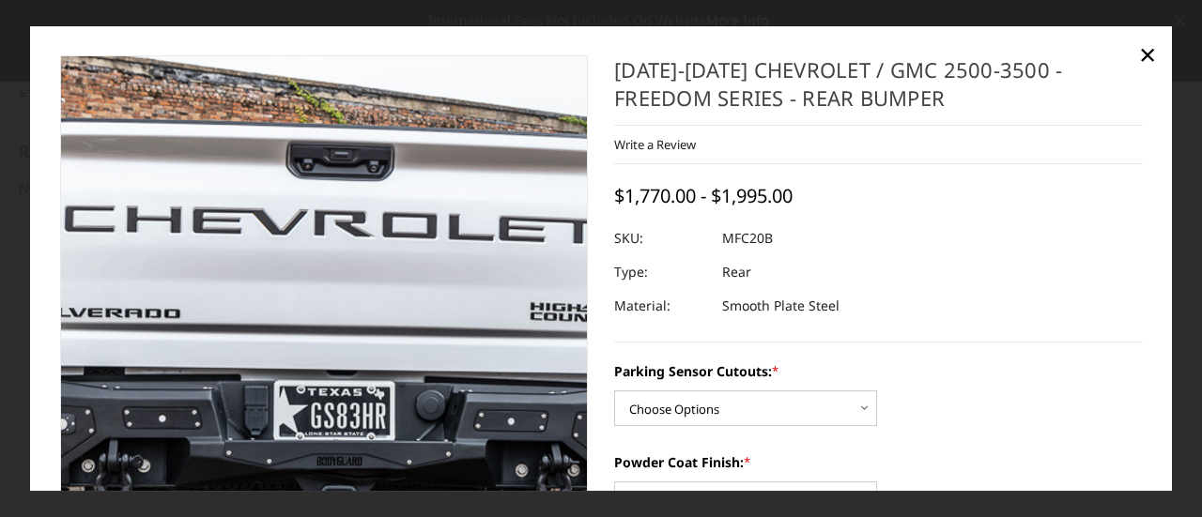
click at [284, 256] on img at bounding box center [367, 373] width 1202 height 802
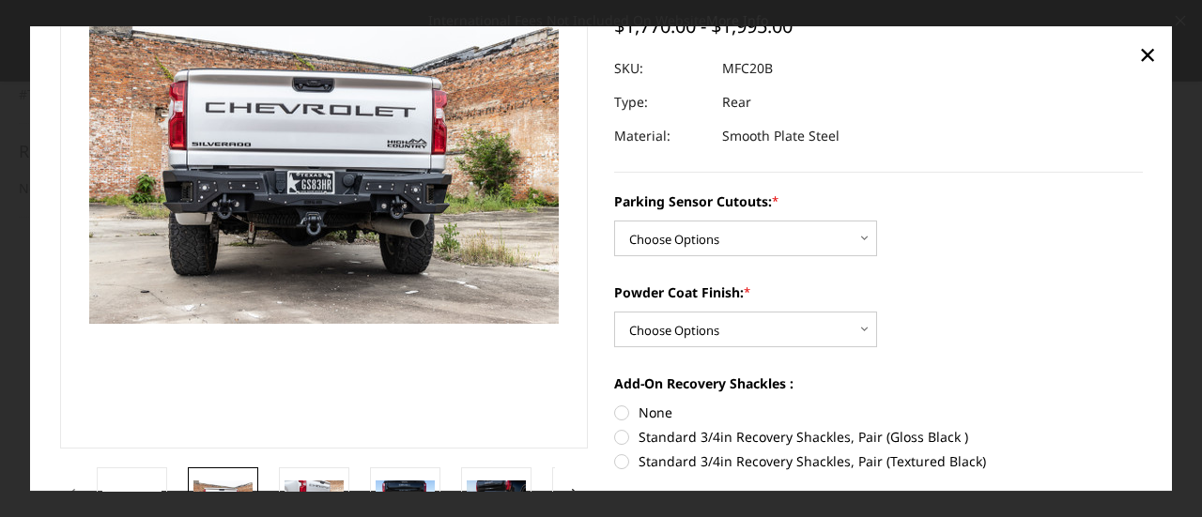
scroll to position [188, 0]
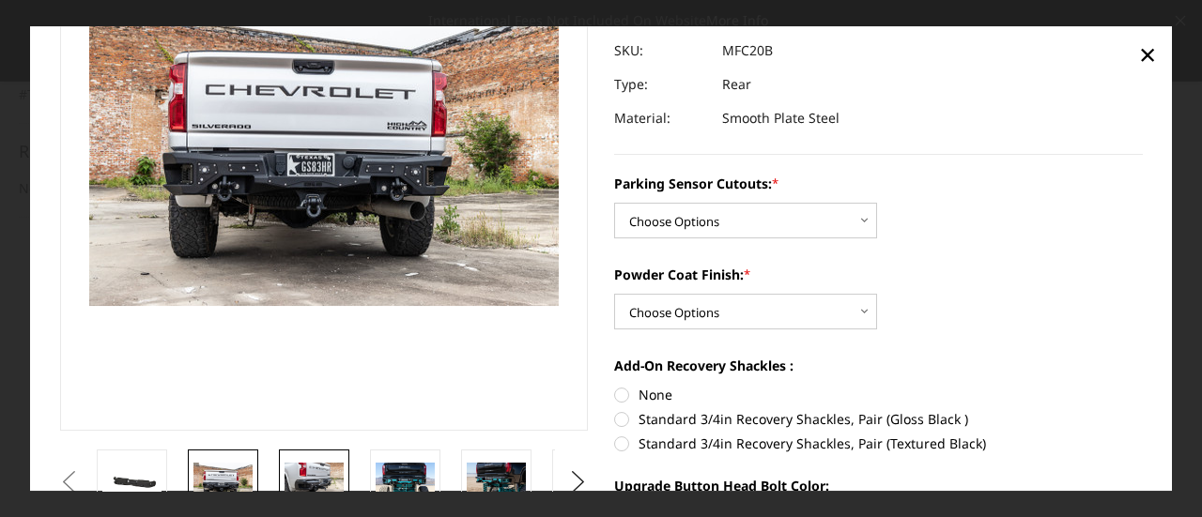
click at [325, 474] on img at bounding box center [313, 482] width 59 height 39
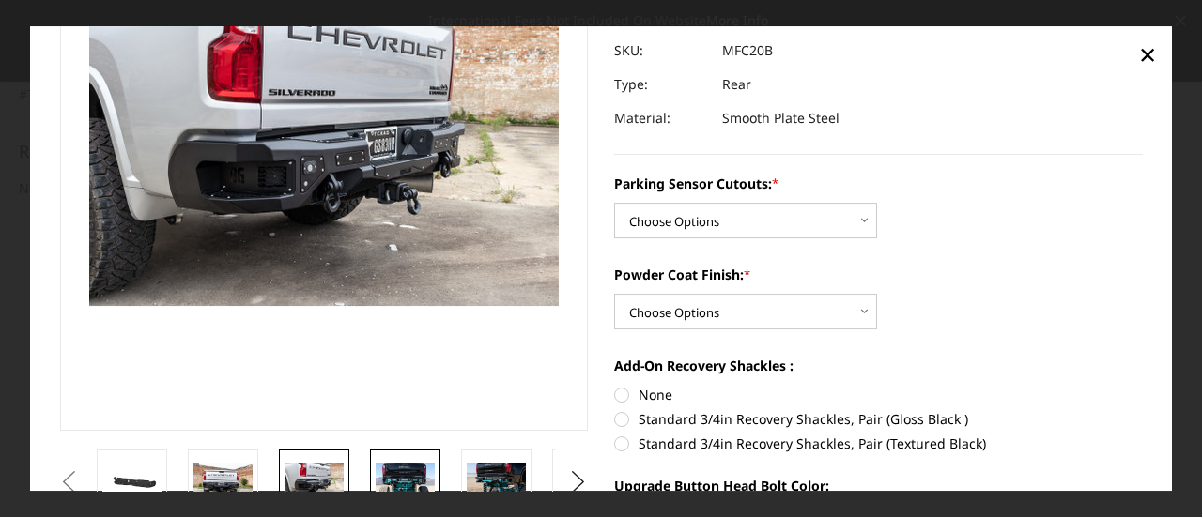
click at [376, 477] on img at bounding box center [405, 482] width 59 height 39
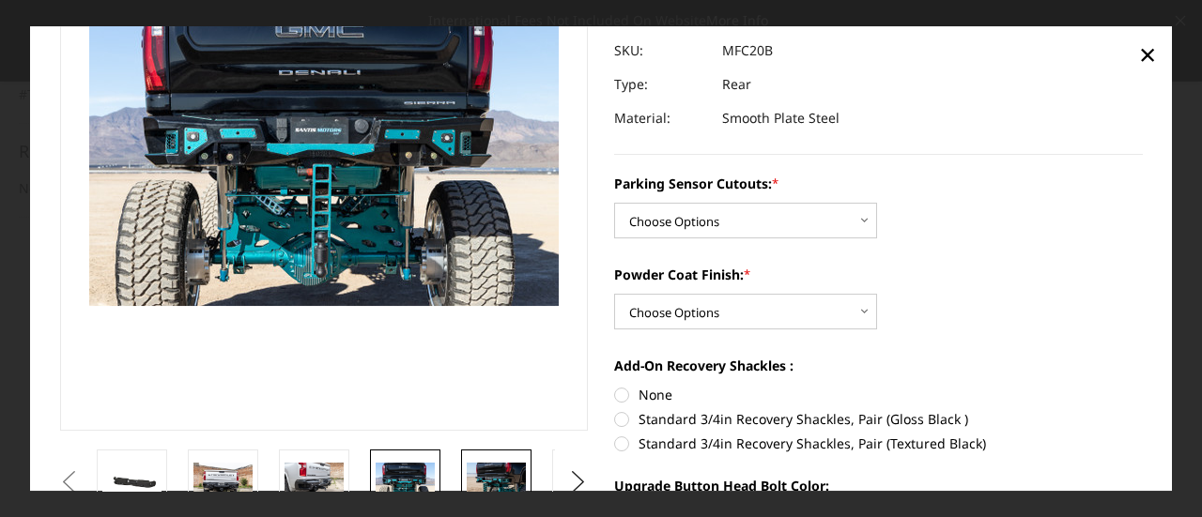
click at [507, 479] on img at bounding box center [496, 482] width 59 height 39
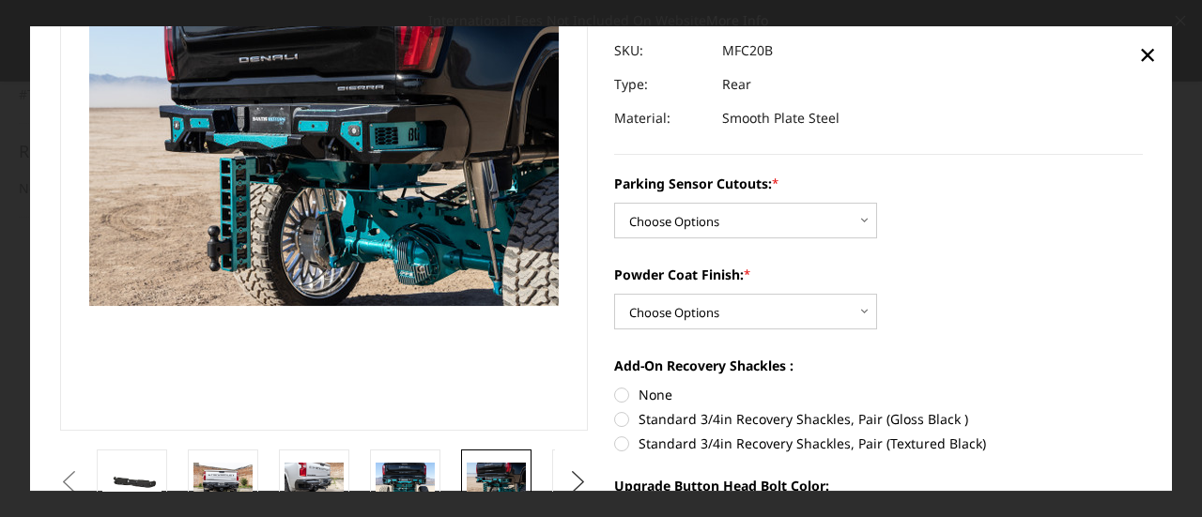
click at [576, 482] on button "Next" at bounding box center [578, 482] width 28 height 28
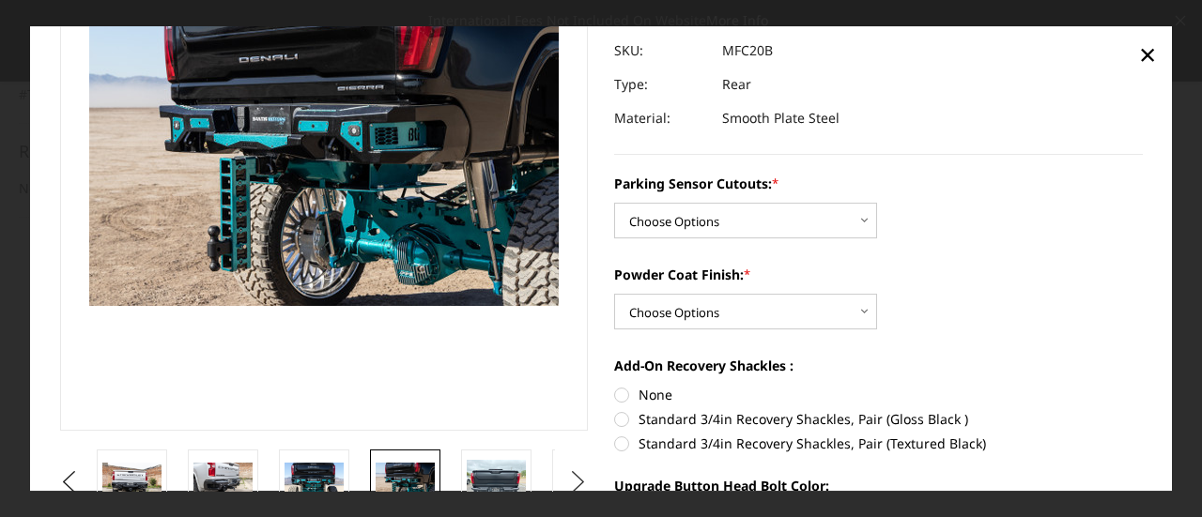
click at [575, 487] on button "Next" at bounding box center [578, 482] width 28 height 28
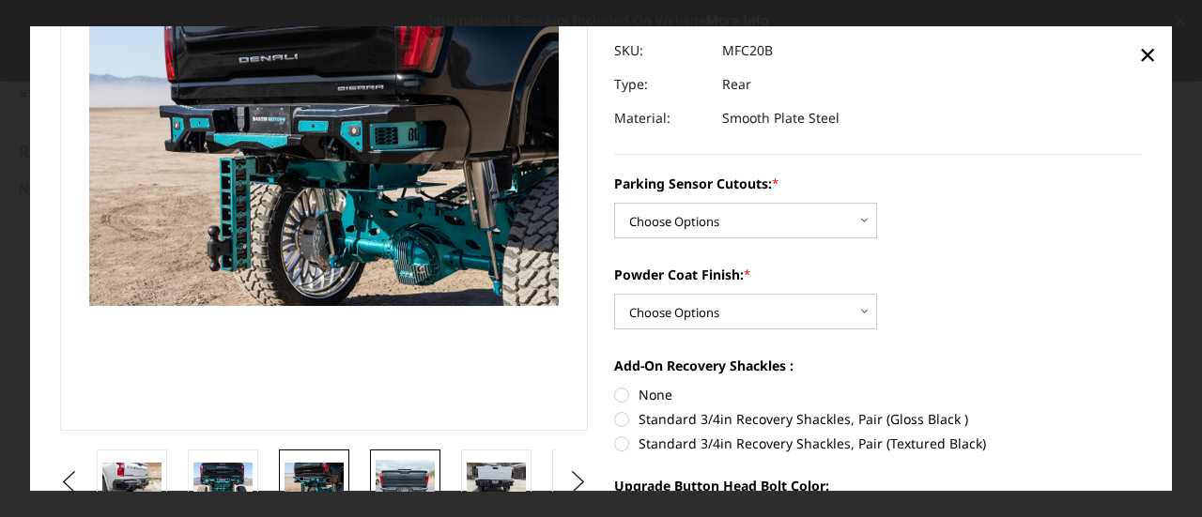
click at [393, 471] on img at bounding box center [405, 482] width 59 height 44
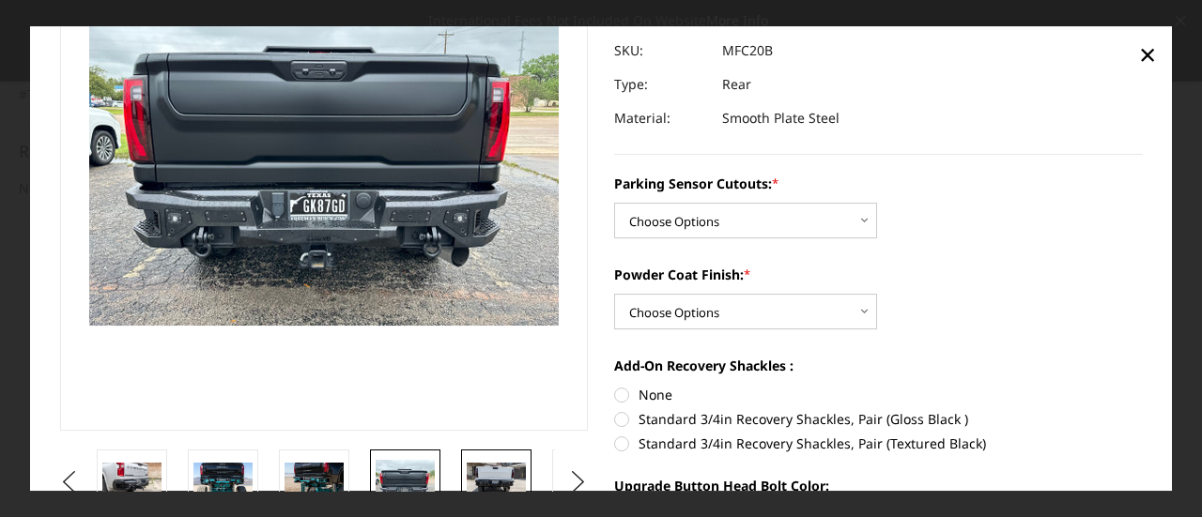
scroll to position [167, 0]
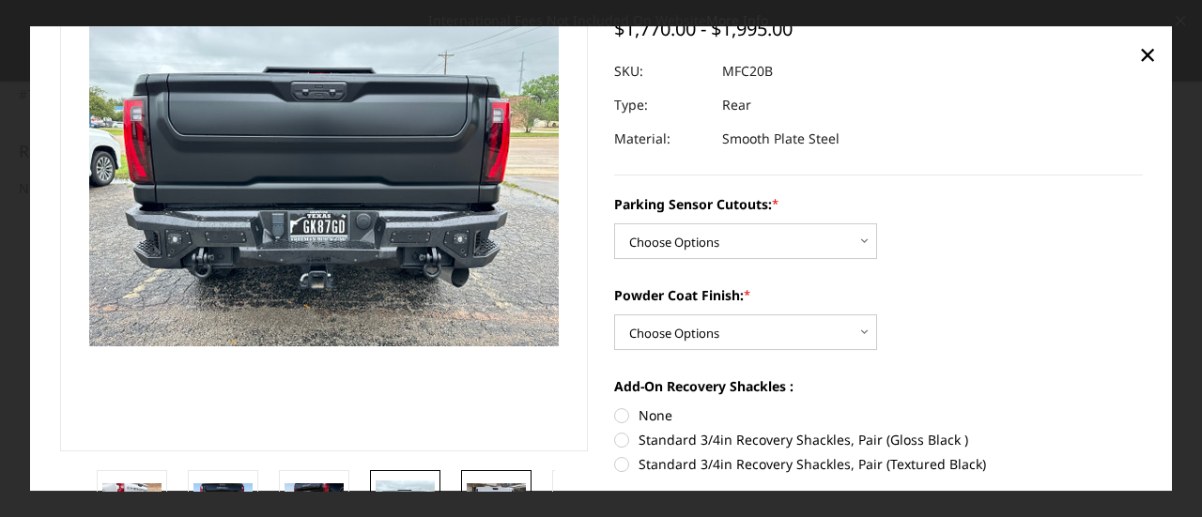
click at [487, 470] on link at bounding box center [496, 503] width 70 height 66
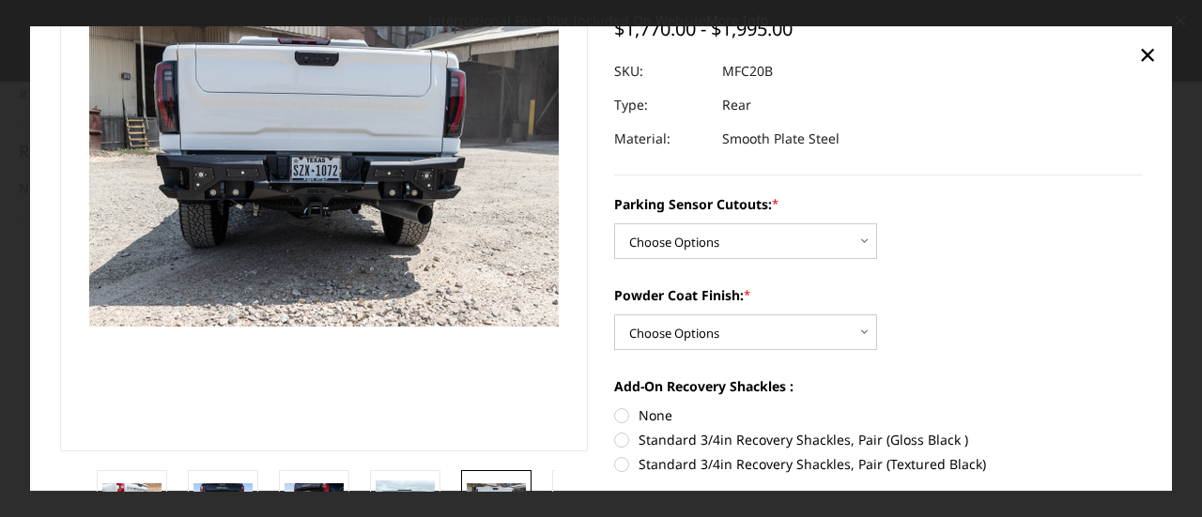
scroll to position [188, 0]
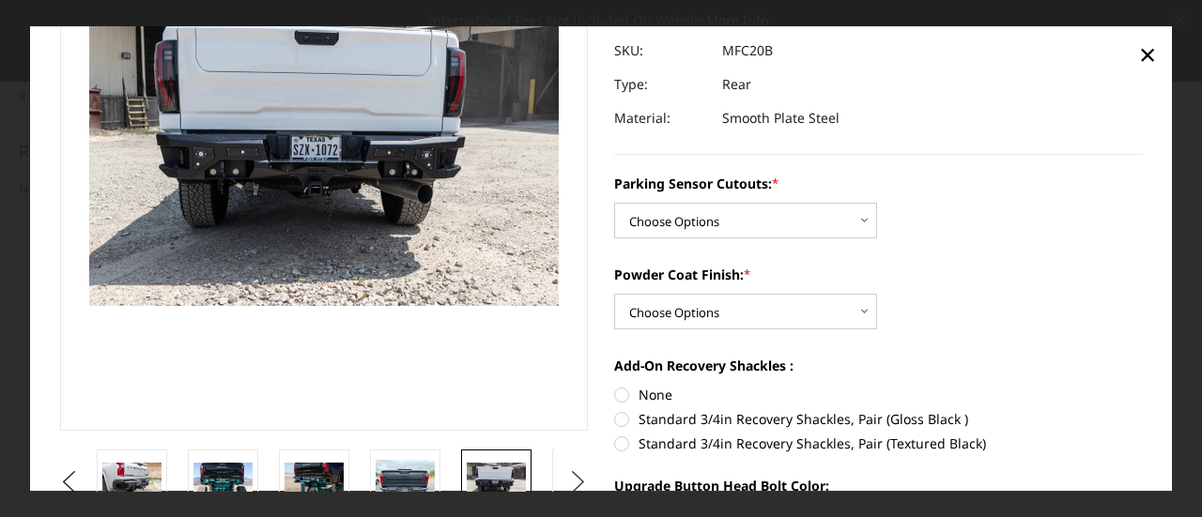
click at [575, 480] on button "Next" at bounding box center [578, 482] width 28 height 28
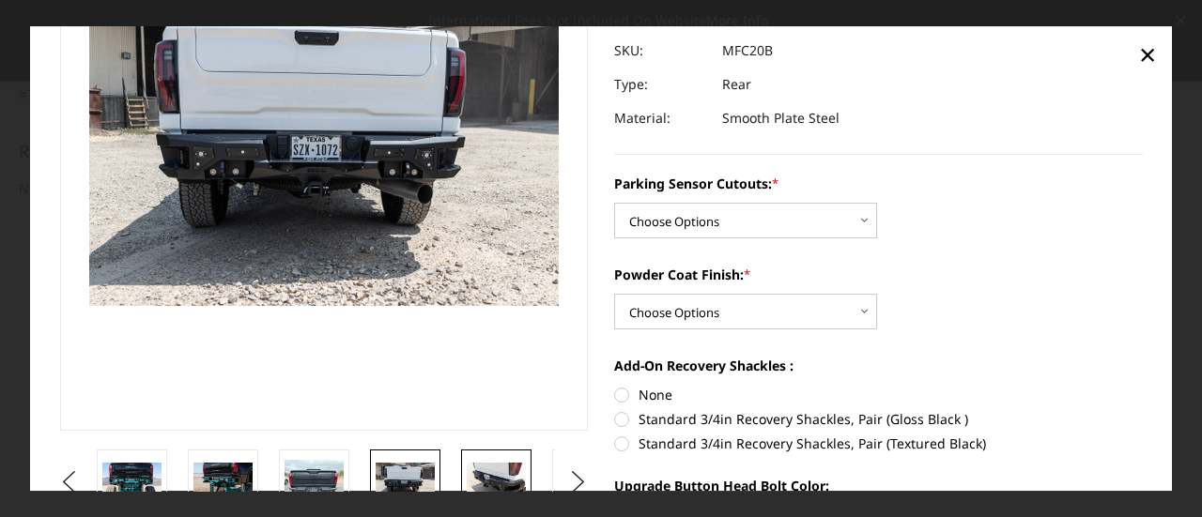
click at [510, 475] on img at bounding box center [496, 482] width 59 height 39
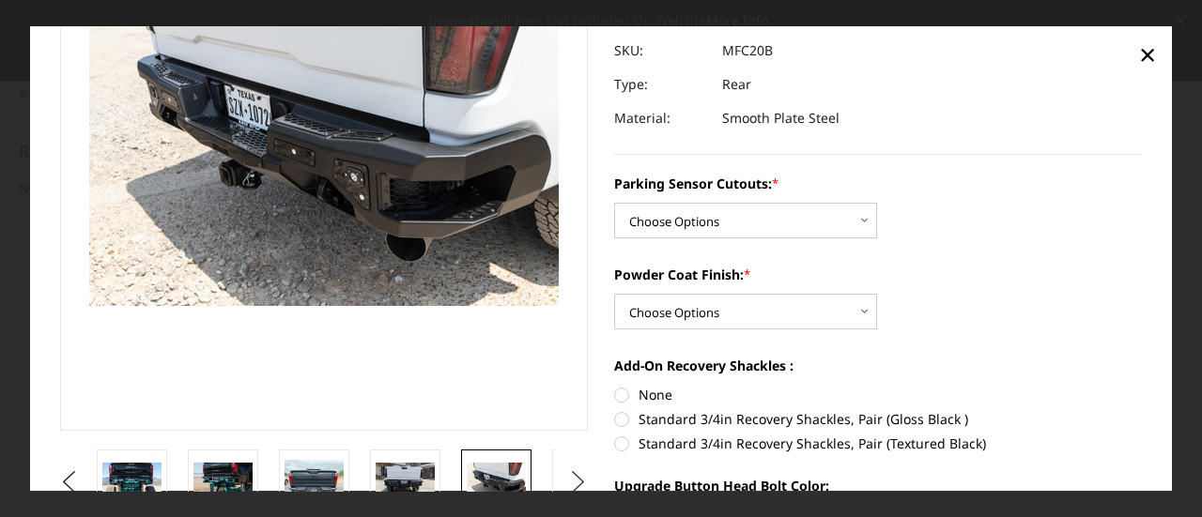
click at [580, 474] on button "Next" at bounding box center [578, 482] width 28 height 28
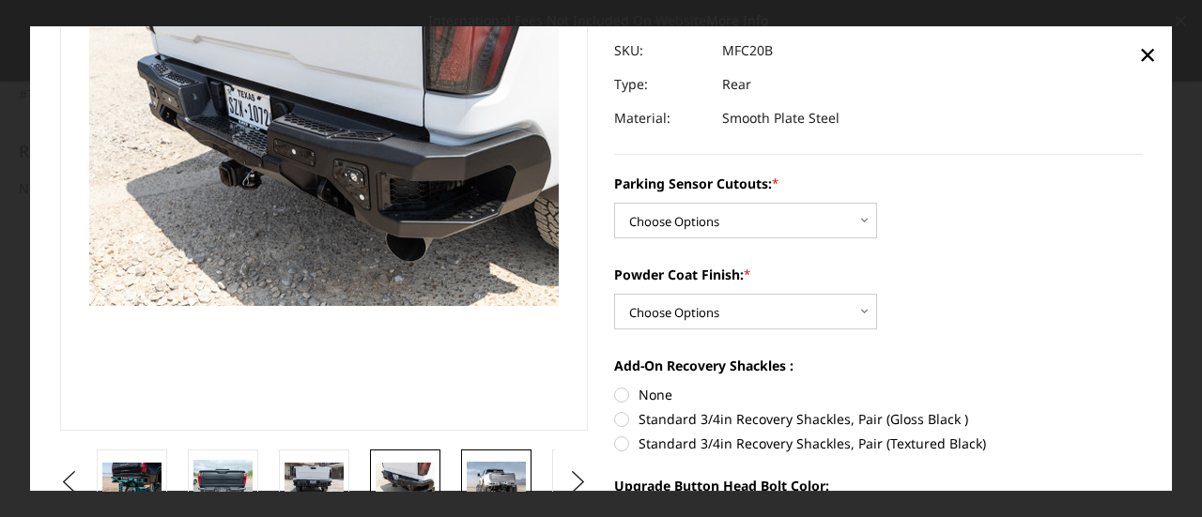
click at [514, 478] on img at bounding box center [496, 482] width 59 height 41
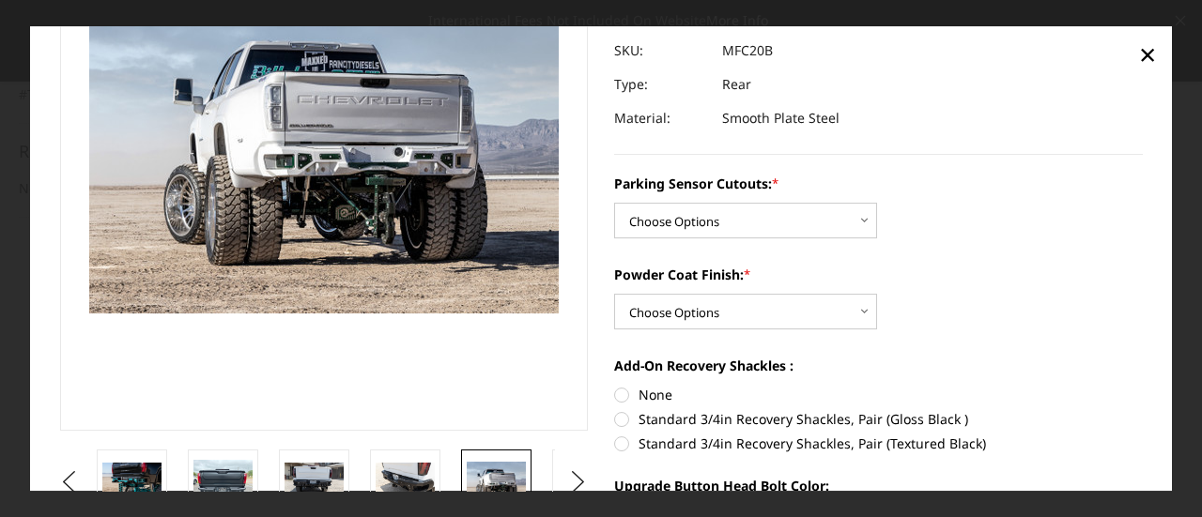
scroll to position [179, 0]
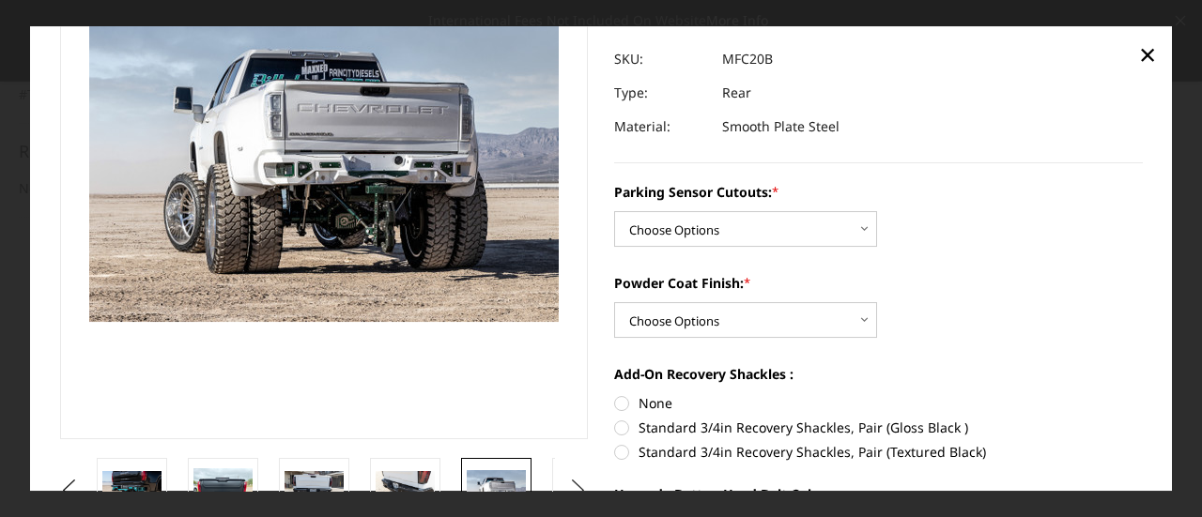
click at [567, 477] on button "Next" at bounding box center [578, 491] width 28 height 28
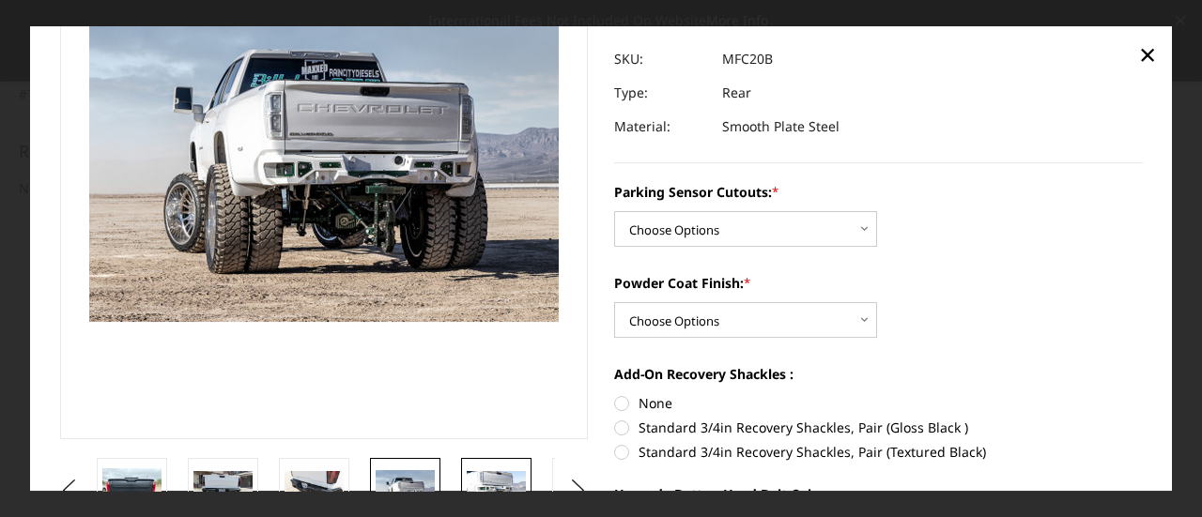
click at [505, 480] on img at bounding box center [496, 490] width 59 height 39
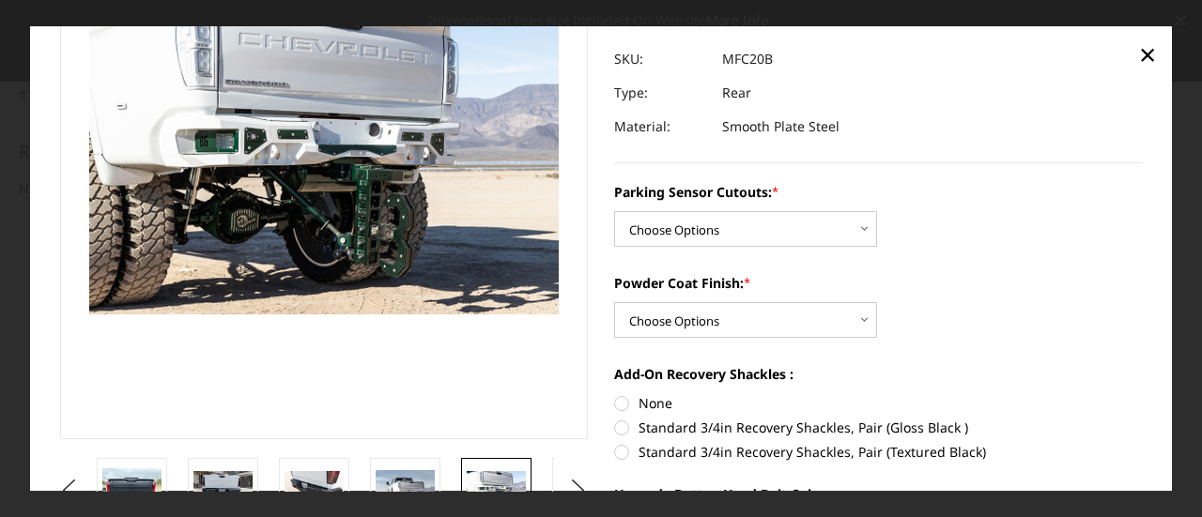
scroll to position [188, 0]
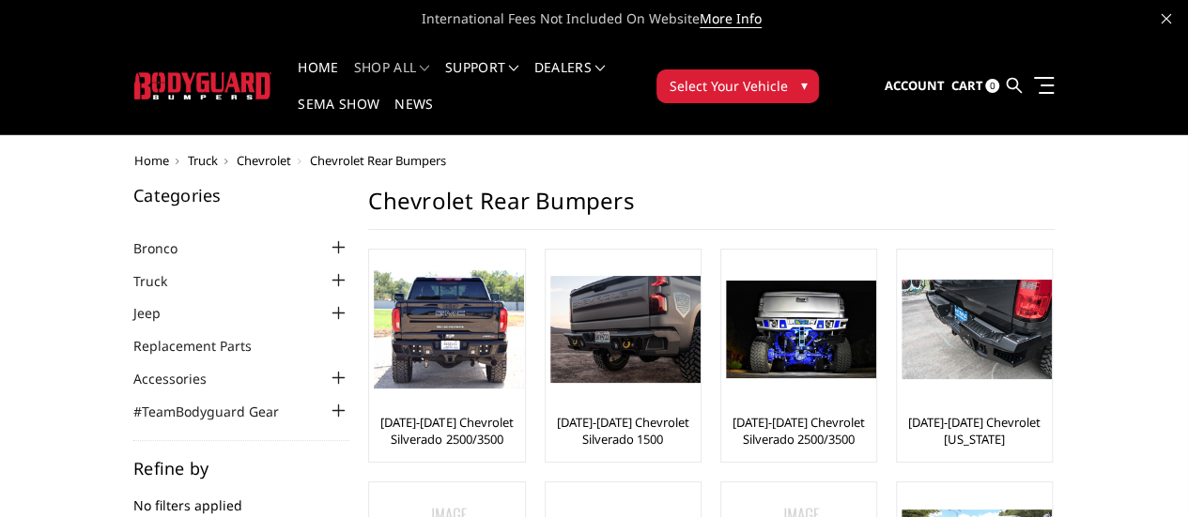
drag, startPoint x: 49, startPoint y: 12, endPoint x: 59, endPoint y: 12, distance: 10.3
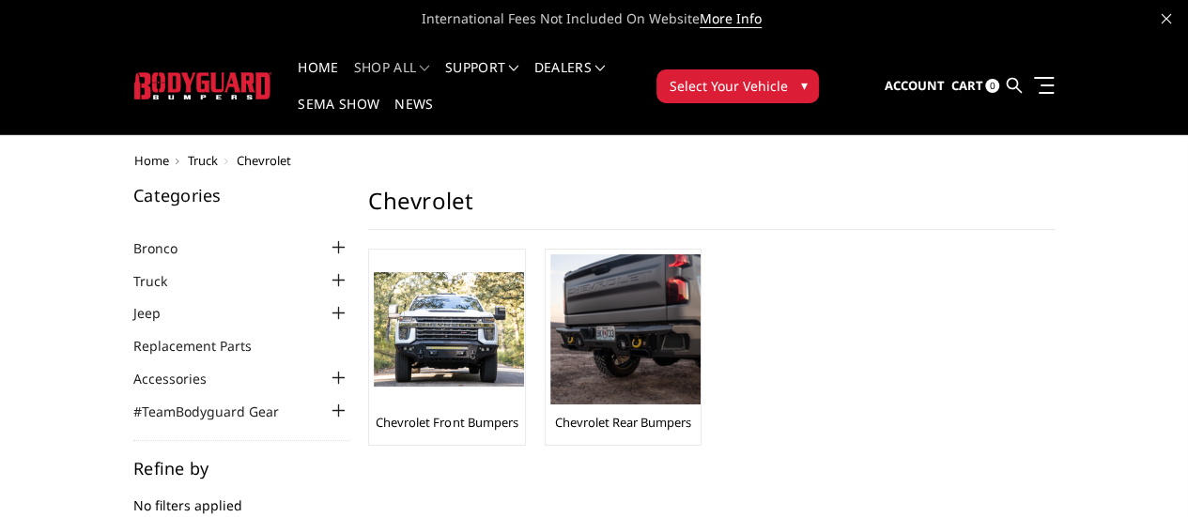
drag, startPoint x: 500, startPoint y: 473, endPoint x: 526, endPoint y: 462, distance: 27.7
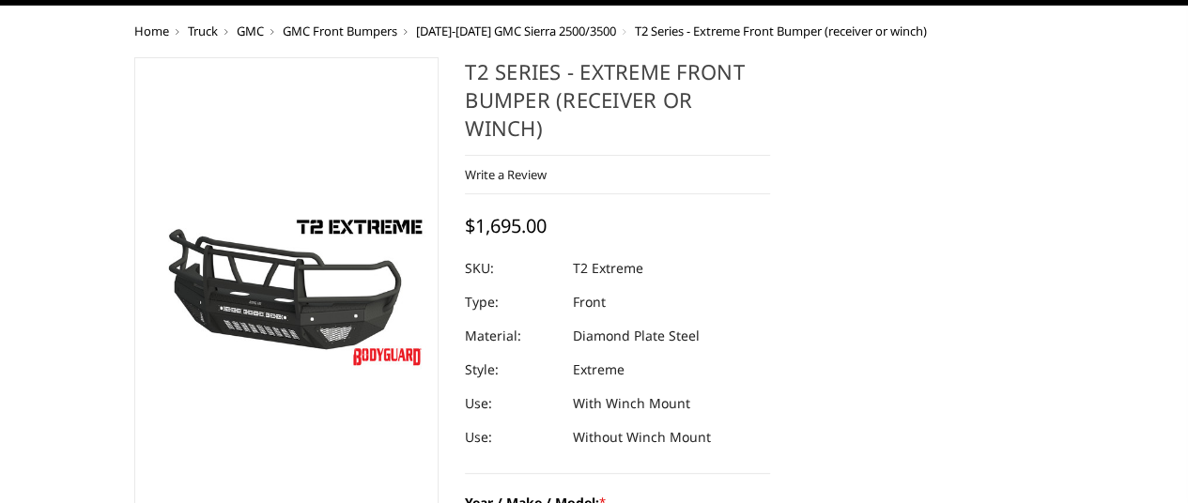
scroll to position [188, 0]
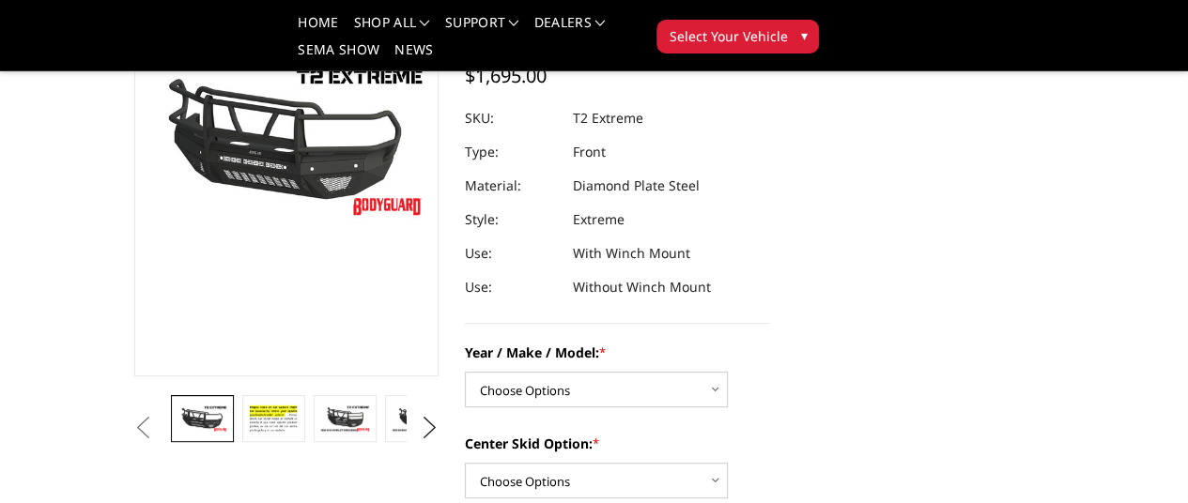
drag, startPoint x: 195, startPoint y: 48, endPoint x: 184, endPoint y: 50, distance: 11.4
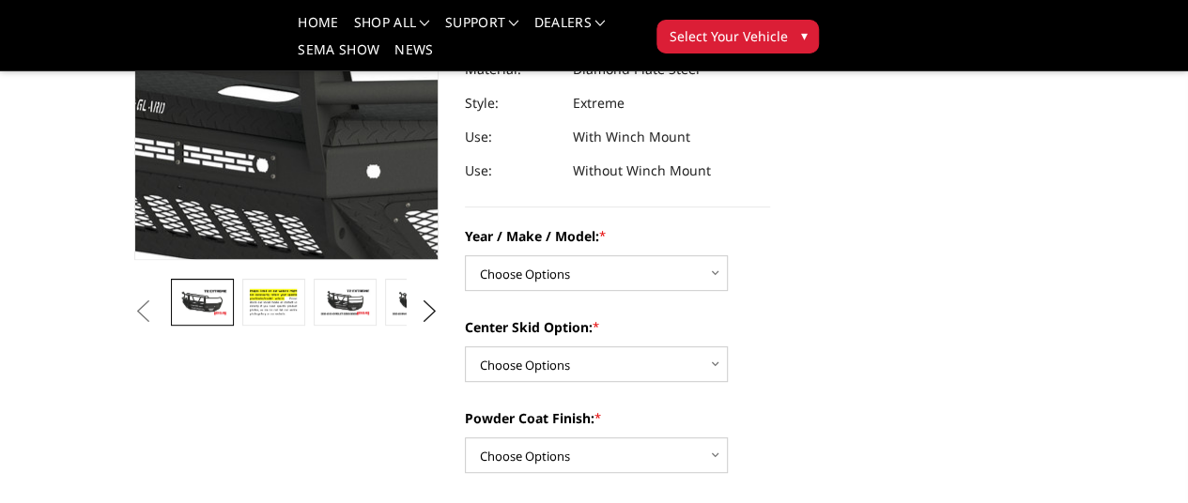
scroll to position [469, 0]
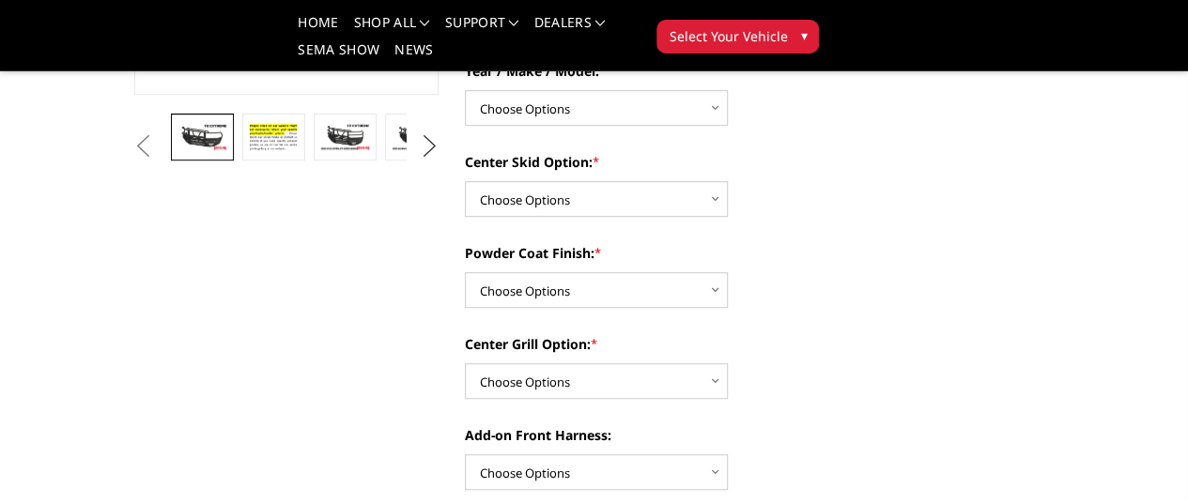
click at [425, 161] on button "Next" at bounding box center [429, 146] width 28 height 28
click at [391, 175] on img at bounding box center [416, 146] width 51 height 55
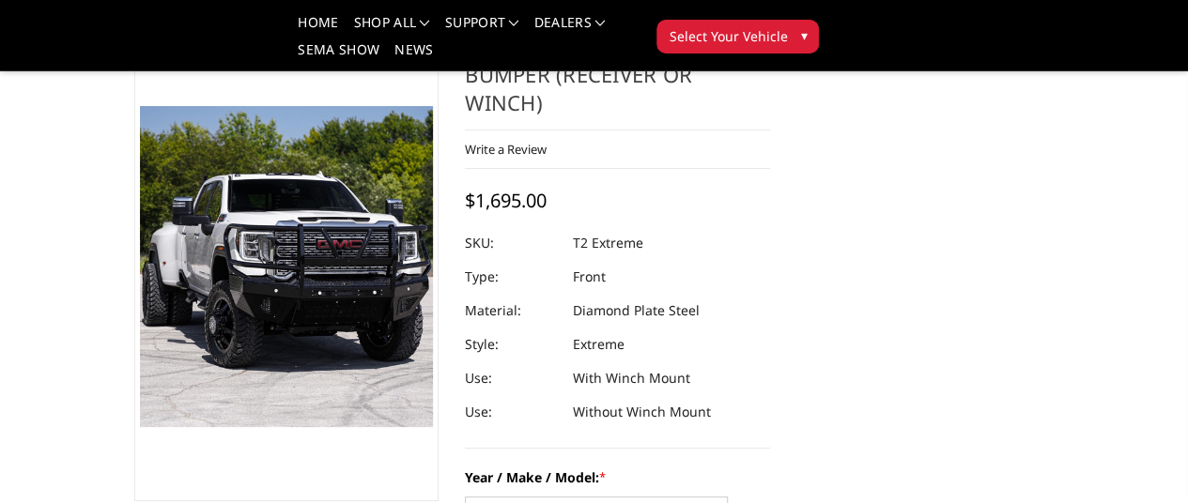
scroll to position [0, 0]
